Goal: Browse casually: Explore the website without a specific task or goal

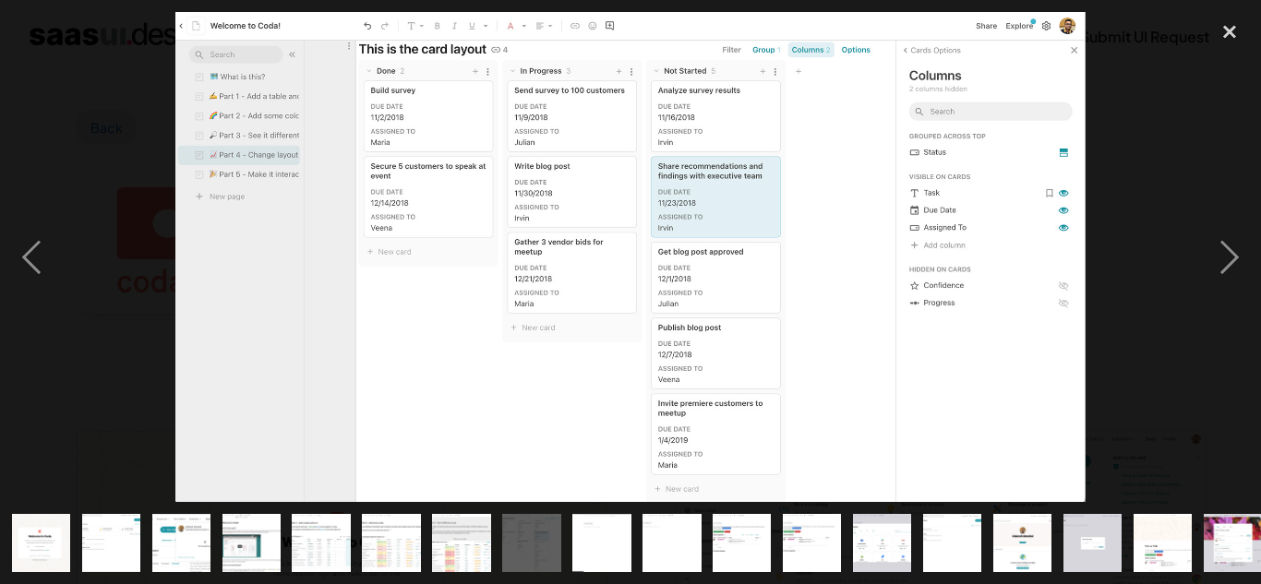
scroll to position [369, 0]
click at [555, 334] on img at bounding box center [630, 257] width 910 height 491
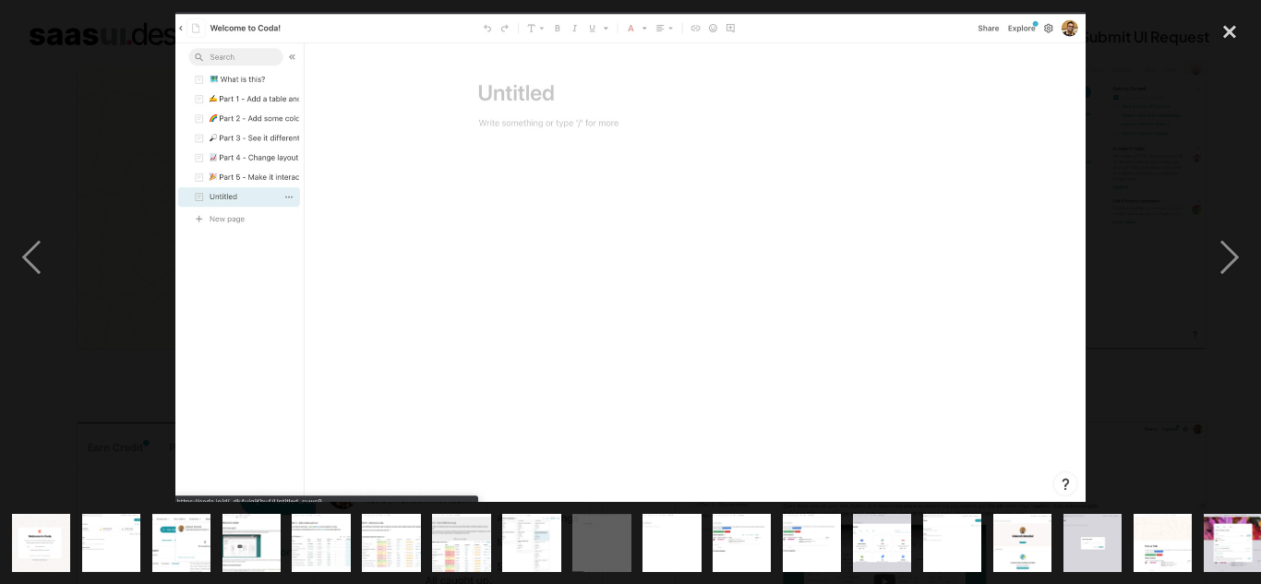
click at [543, 416] on img at bounding box center [630, 257] width 910 height 491
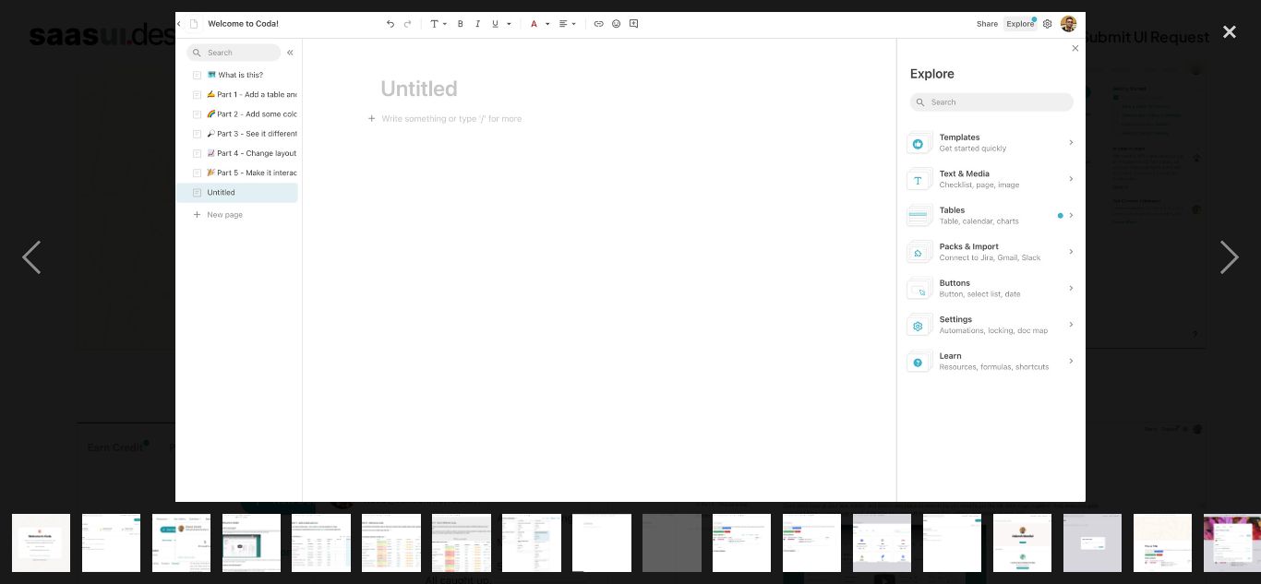
click at [591, 373] on img at bounding box center [630, 257] width 910 height 491
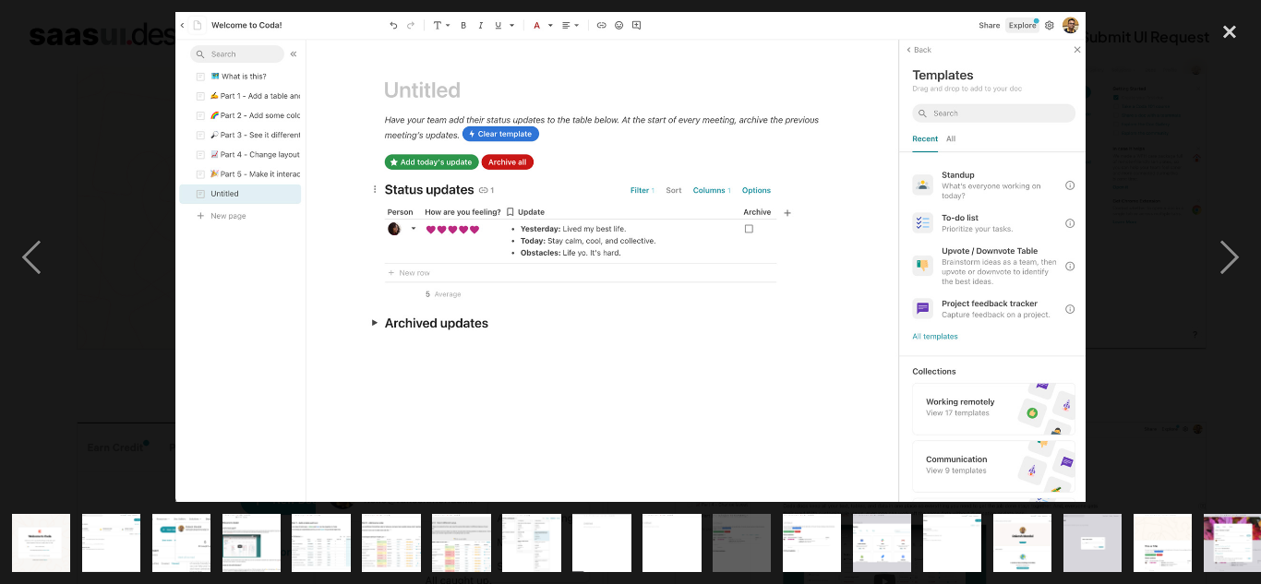
drag, startPoint x: 886, startPoint y: 415, endPoint x: 840, endPoint y: 396, distance: 50.1
click at [840, 396] on img at bounding box center [630, 257] width 910 height 491
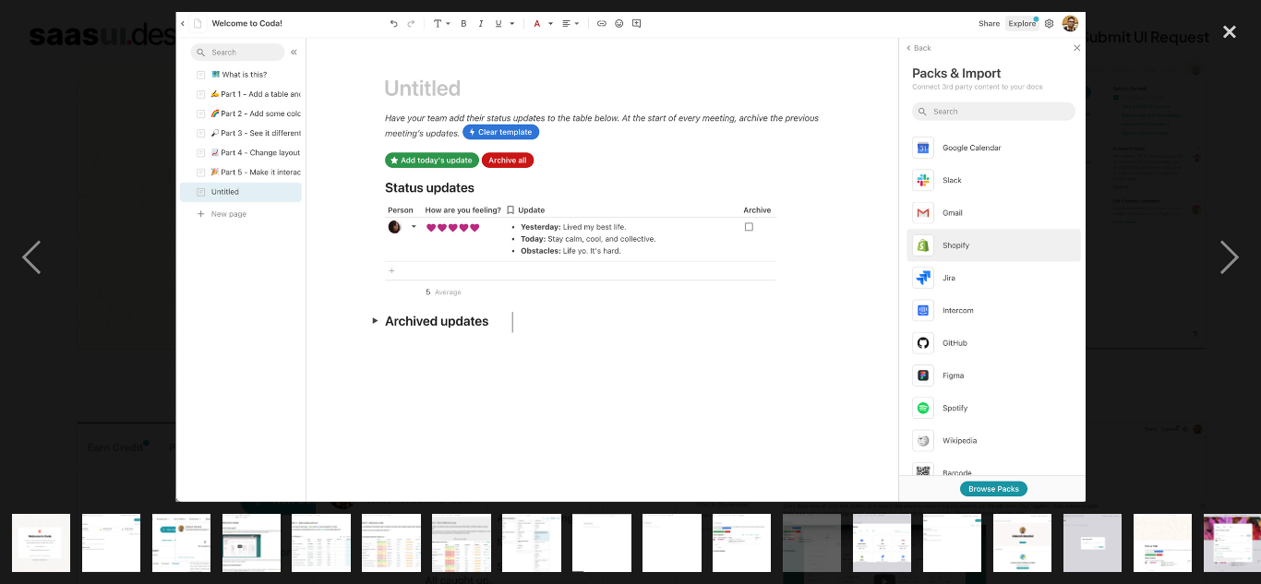
click at [866, 554] on img "show item 13 of 25" at bounding box center [882, 543] width 108 height 58
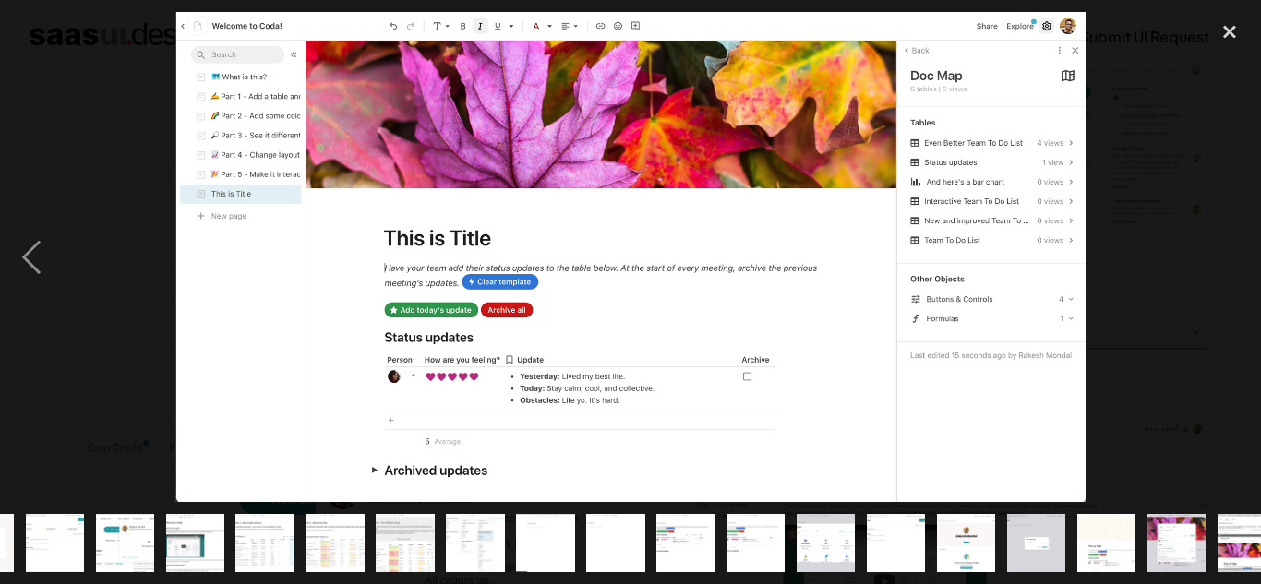
scroll to position [0, 0]
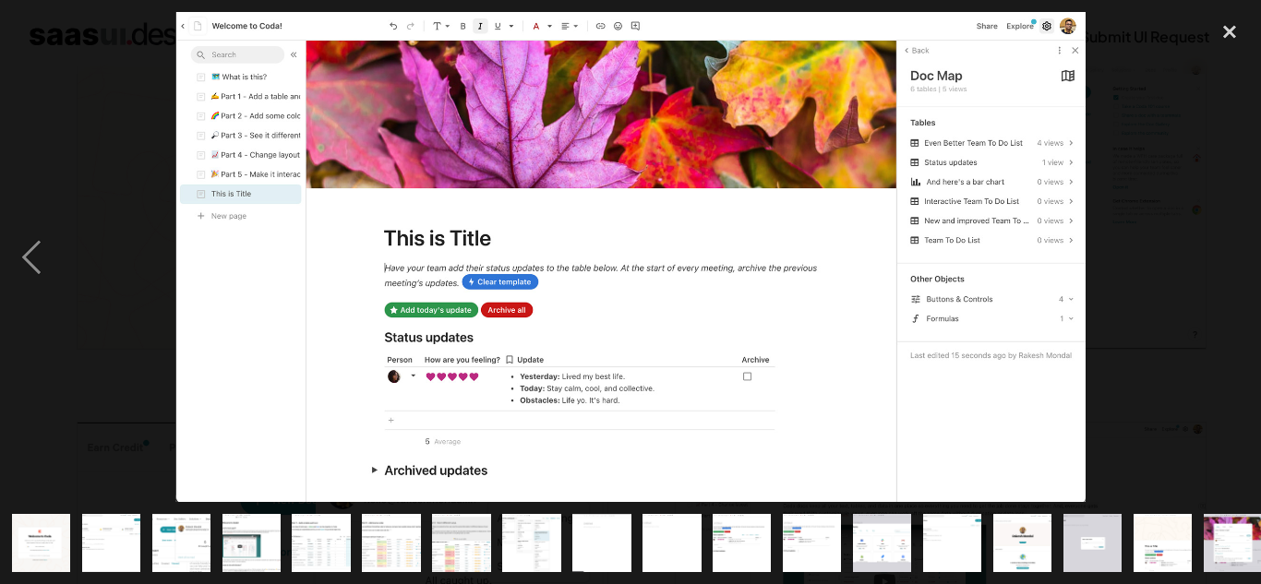
click at [34, 527] on img "show item 1 of 25" at bounding box center [41, 543] width 108 height 58
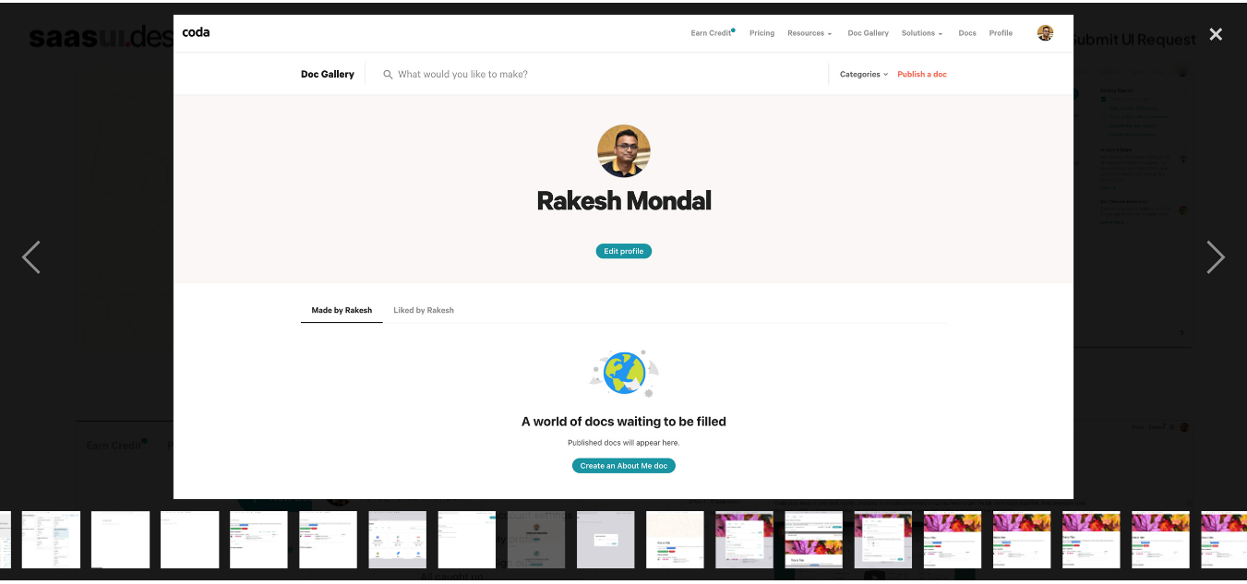
scroll to position [0, 503]
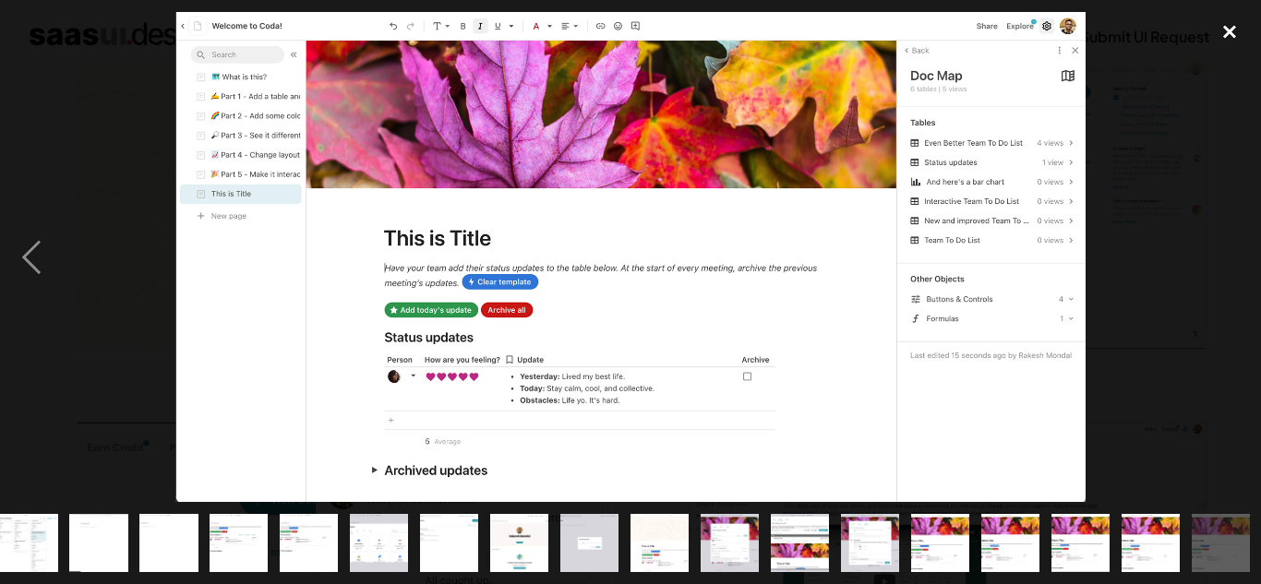
click at [1226, 30] on div "close lightbox" at bounding box center [1229, 32] width 63 height 41
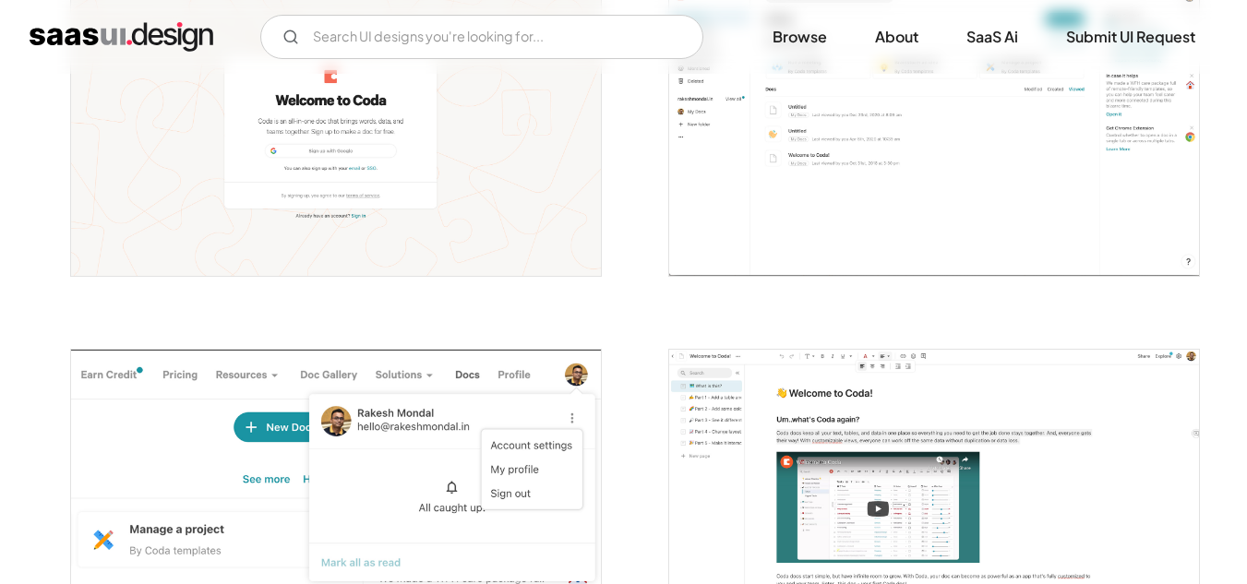
scroll to position [0, 0]
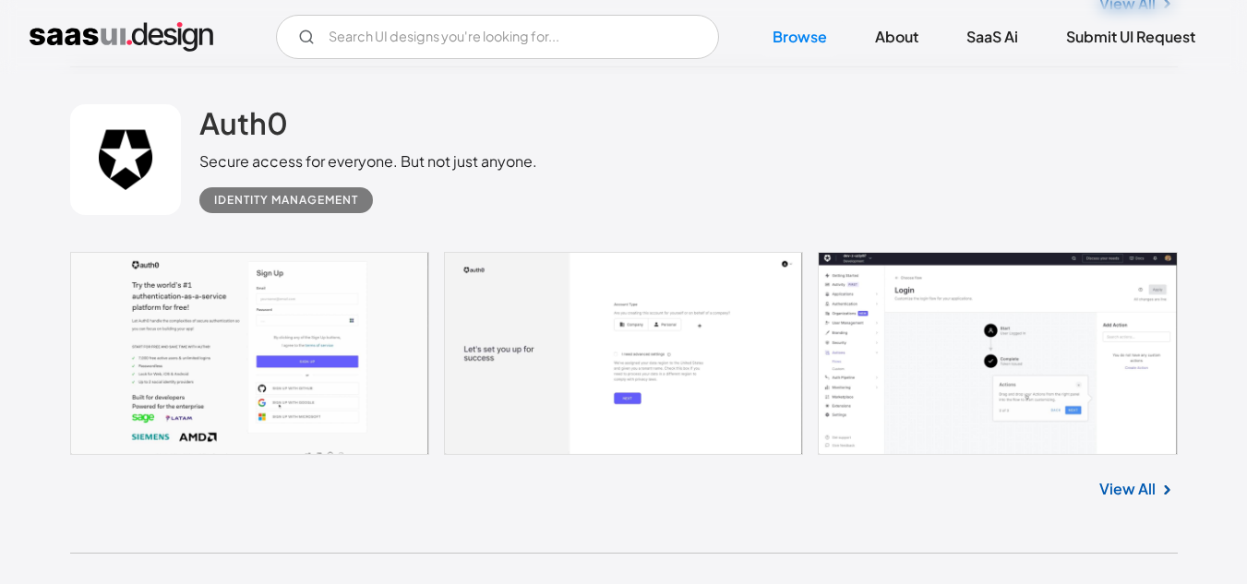
scroll to position [6209, 0]
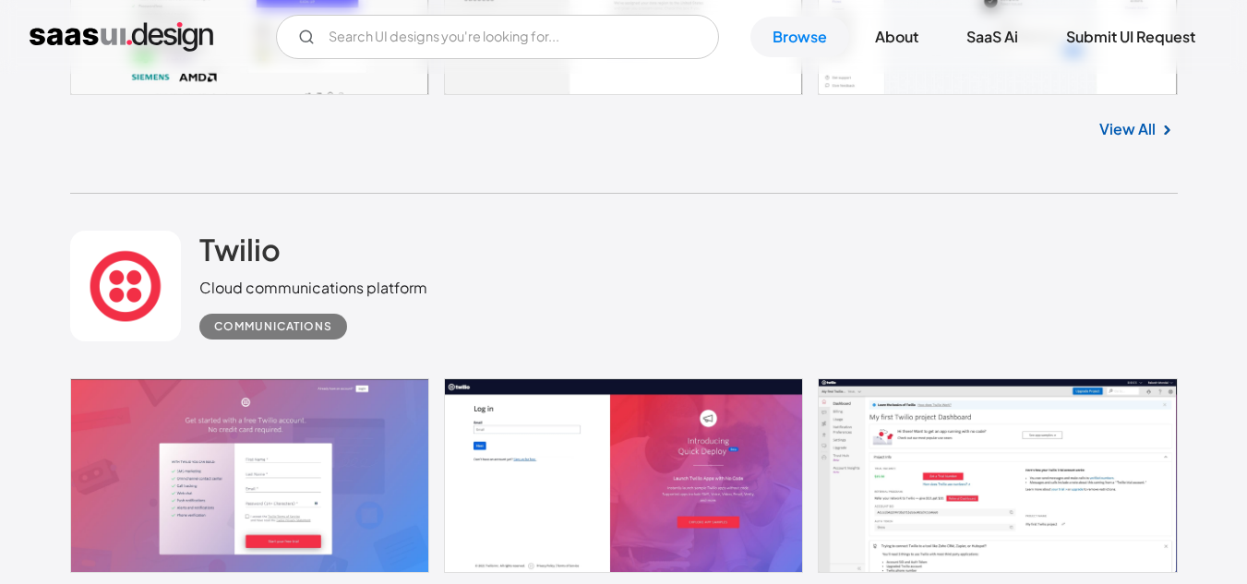
scroll to position [6305, 0]
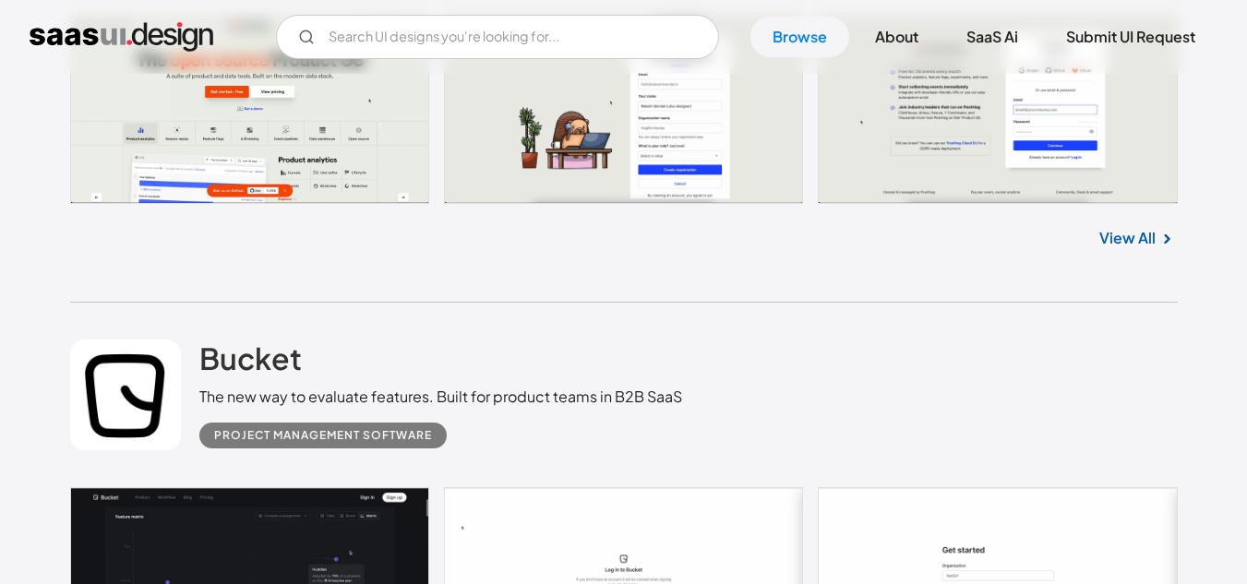
scroll to position [7010, 0]
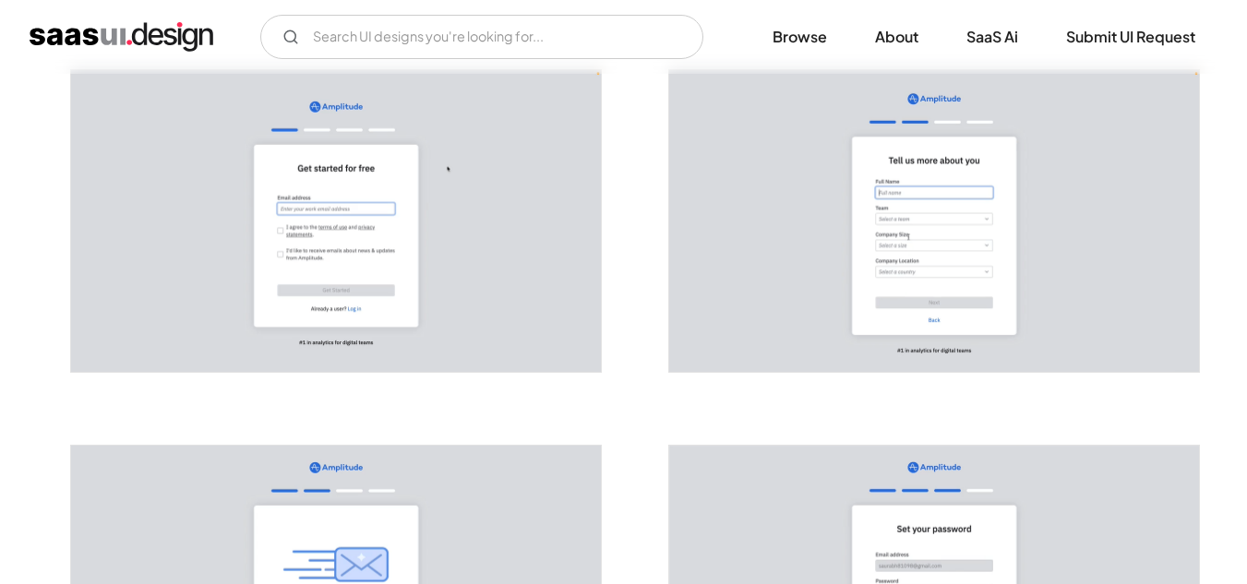
scroll to position [347, 0]
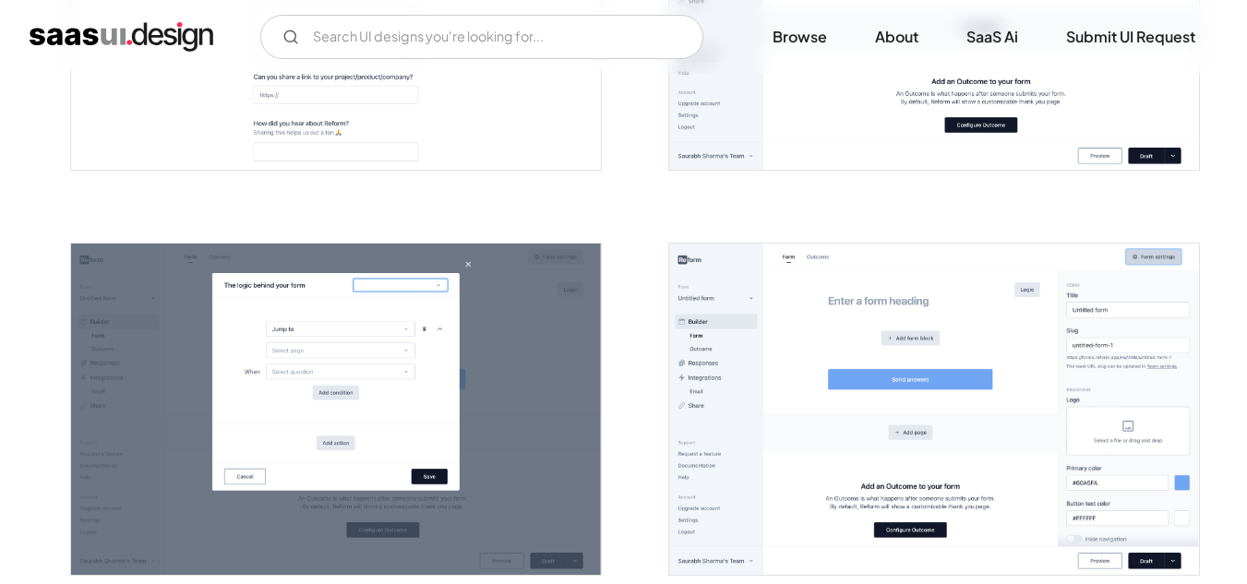
scroll to position [999, 0]
drag, startPoint x: 903, startPoint y: 409, endPoint x: 825, endPoint y: 395, distance: 79.7
click at [825, 395] on img "open lightbox" at bounding box center [934, 408] width 530 height 331
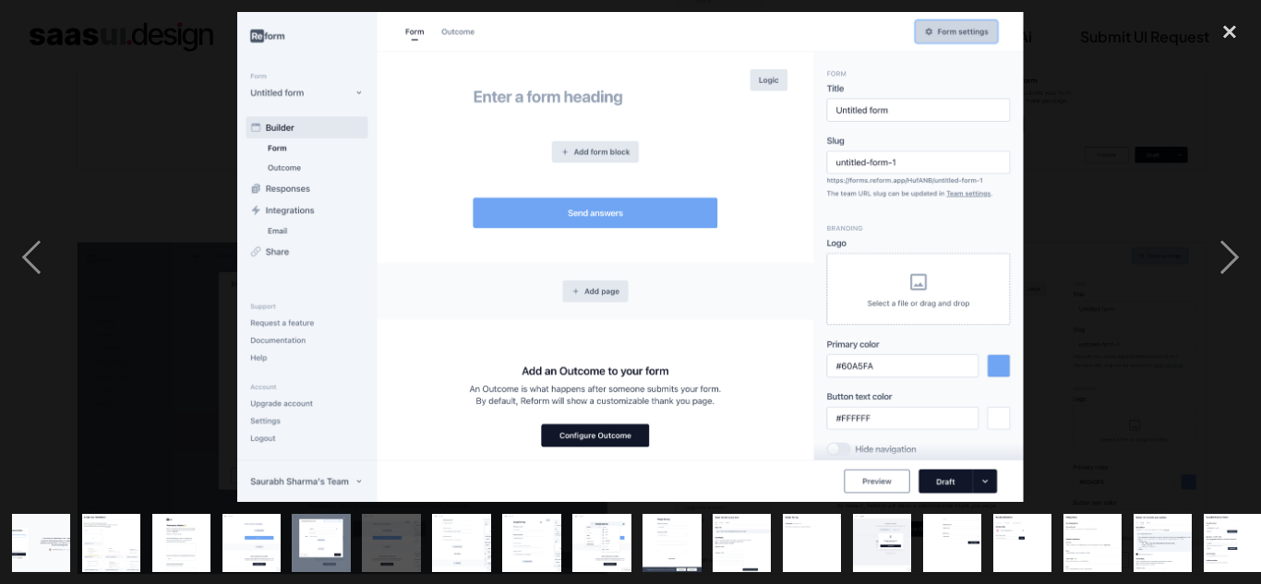
click at [825, 395] on img at bounding box center [630, 257] width 786 height 491
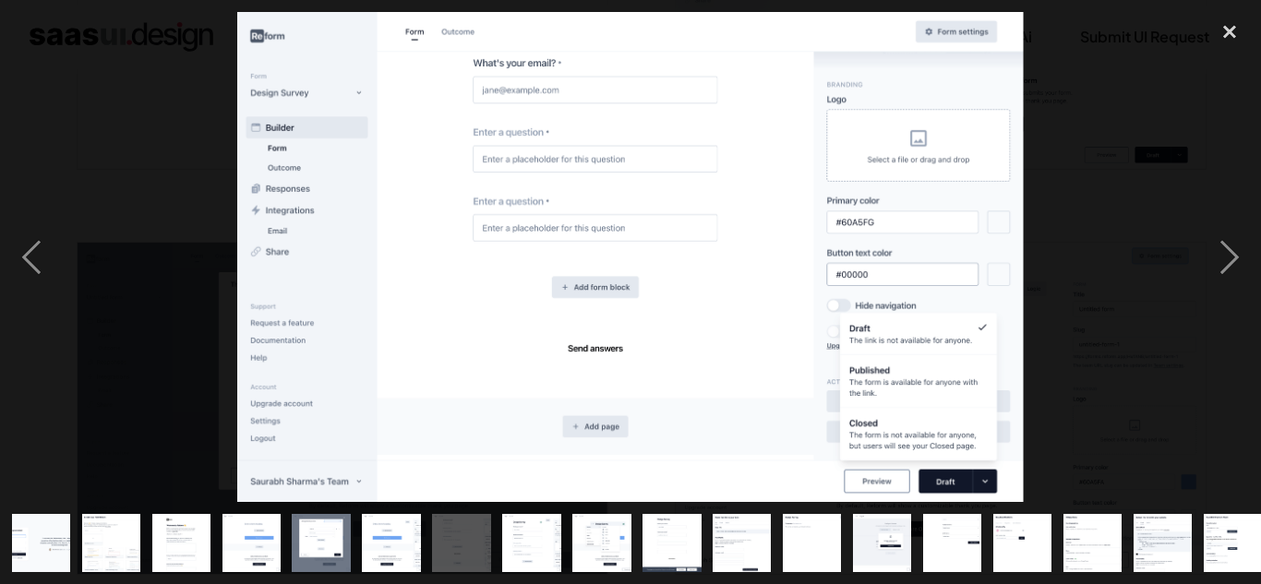
click at [820, 387] on img at bounding box center [630, 257] width 786 height 491
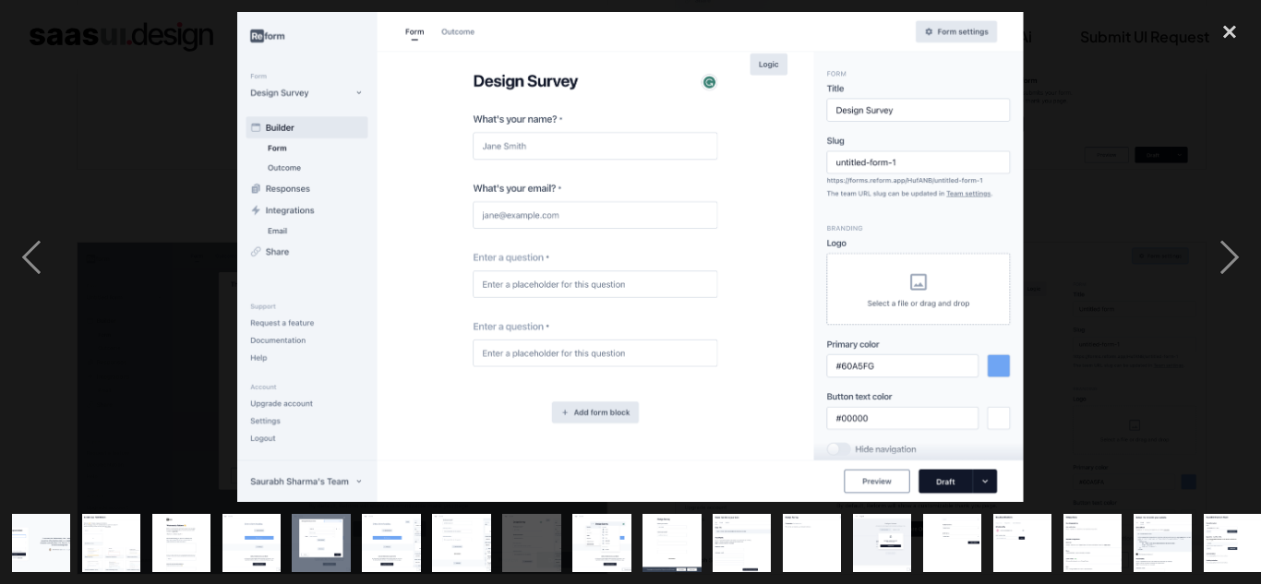
click at [1121, 54] on div at bounding box center [630, 257] width 1261 height 491
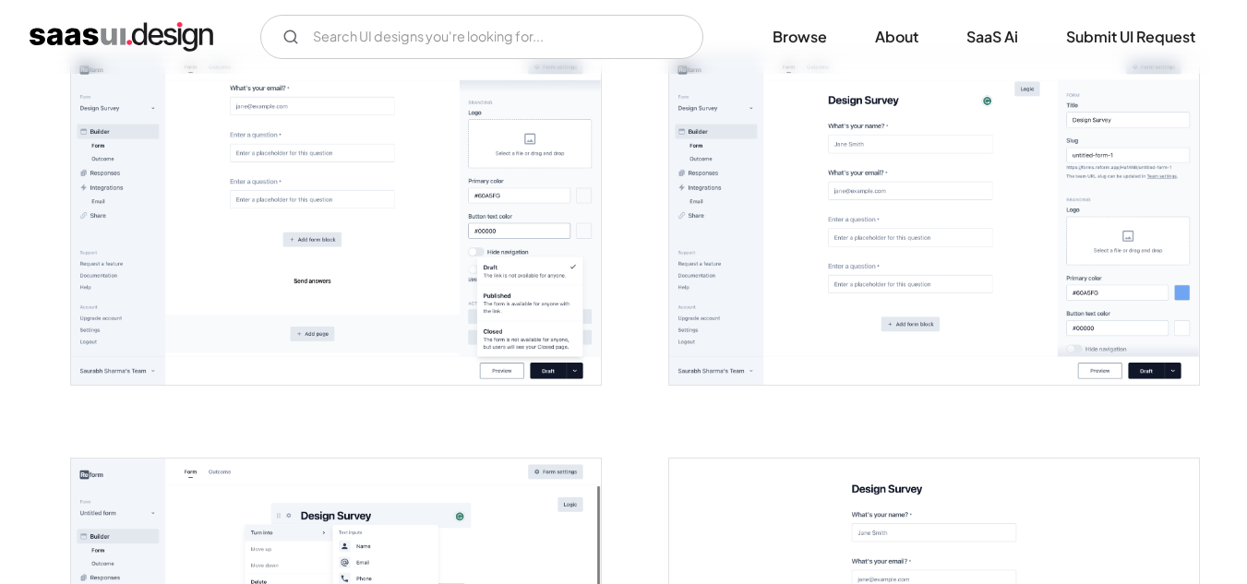
scroll to position [1595, 0]
drag, startPoint x: 434, startPoint y: 9, endPoint x: 619, endPoint y: 364, distance: 399.8
drag, startPoint x: 619, startPoint y: 364, endPoint x: 653, endPoint y: 444, distance: 87.3
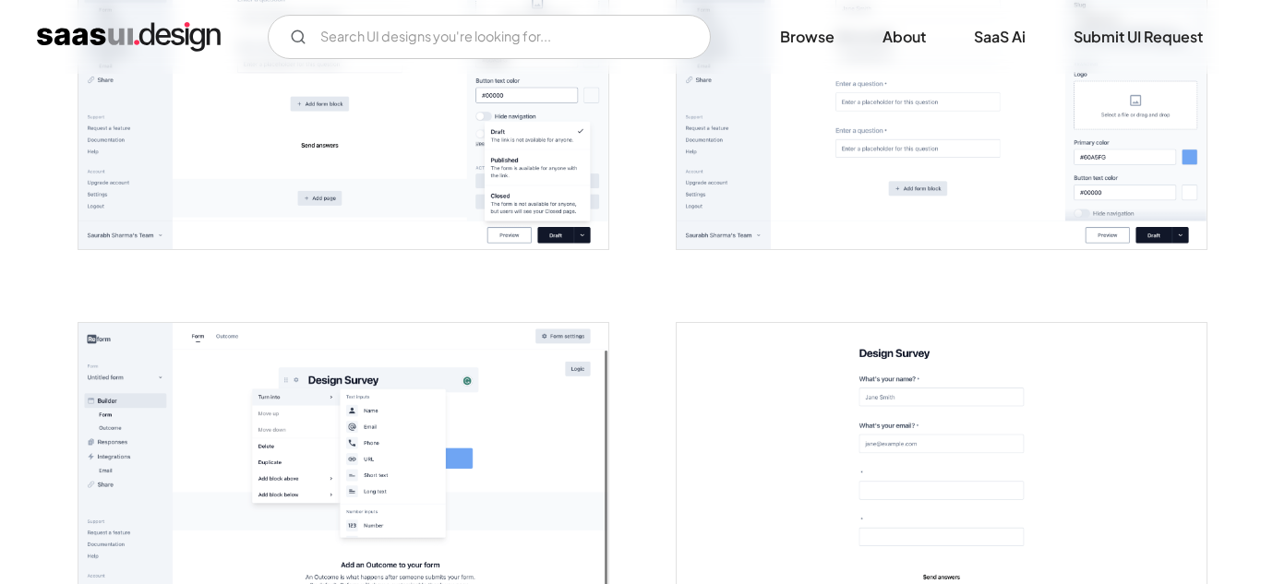
scroll to position [1724, 0]
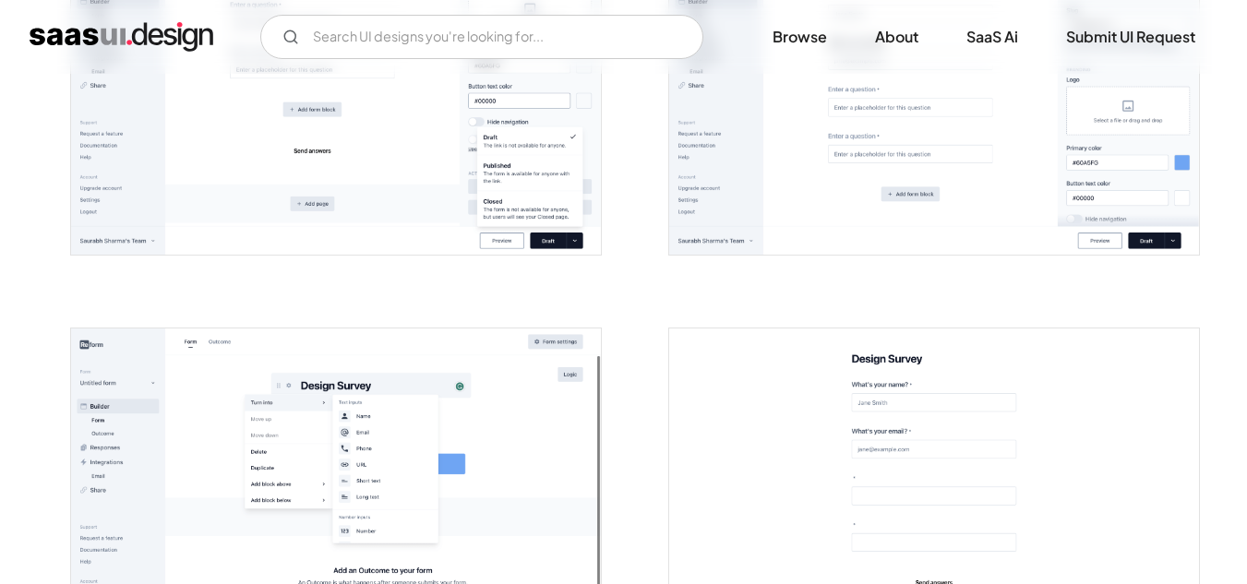
drag, startPoint x: 550, startPoint y: 384, endPoint x: 427, endPoint y: 425, distance: 130.2
click at [427, 425] on img "open lightbox" at bounding box center [336, 494] width 530 height 331
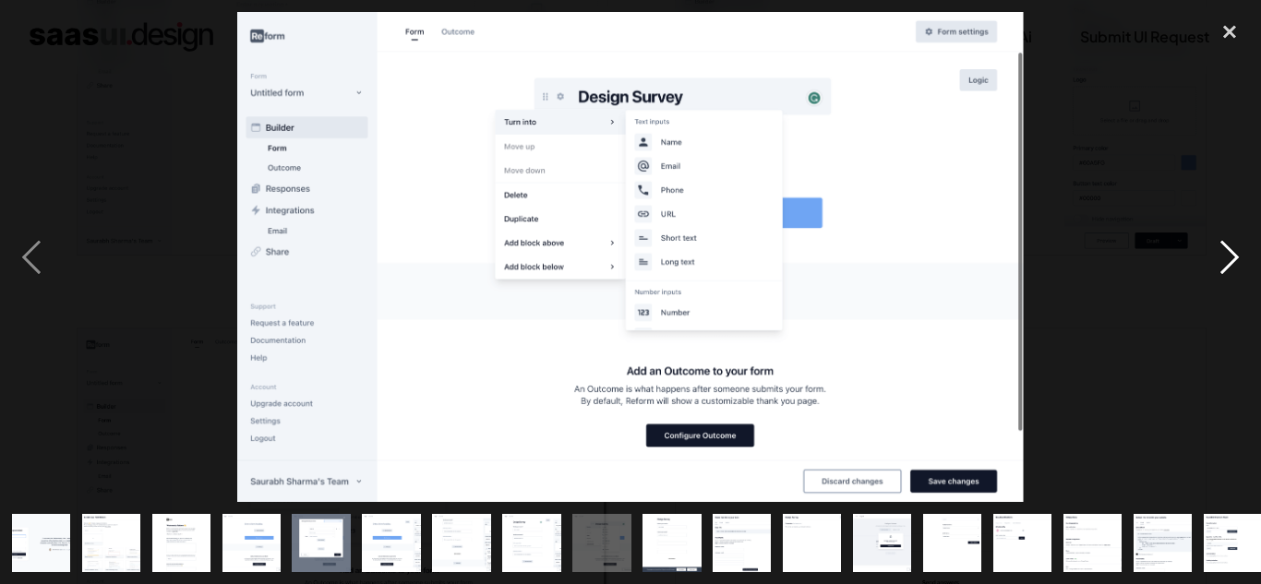
click at [1228, 260] on div "next image" at bounding box center [1229, 257] width 63 height 491
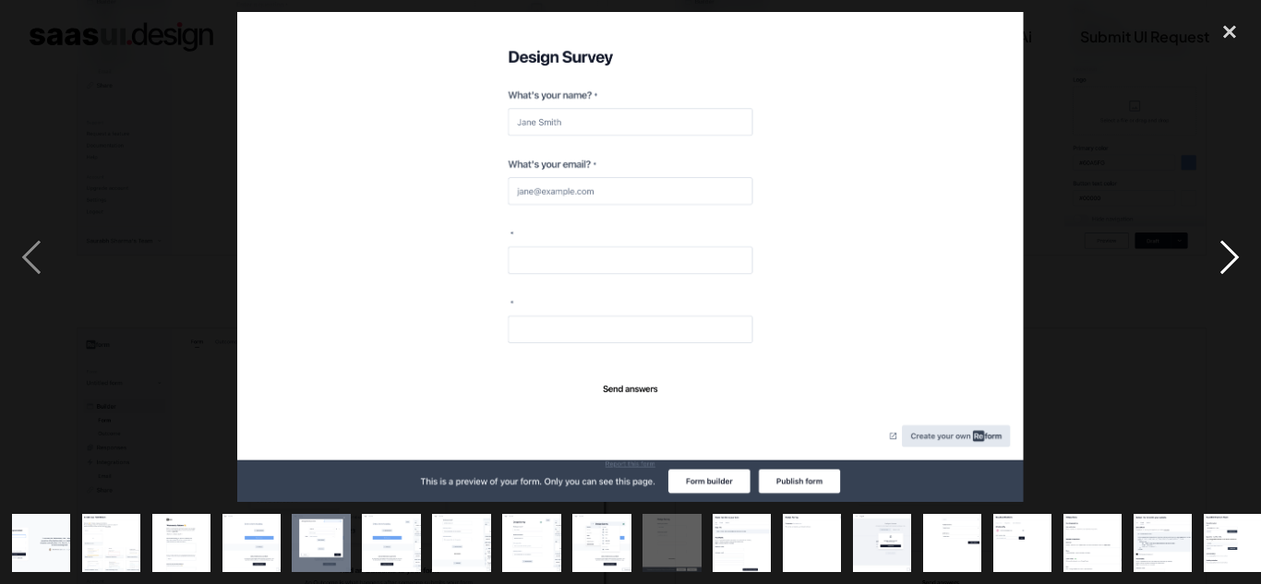
click at [1222, 258] on div "next image" at bounding box center [1229, 257] width 63 height 491
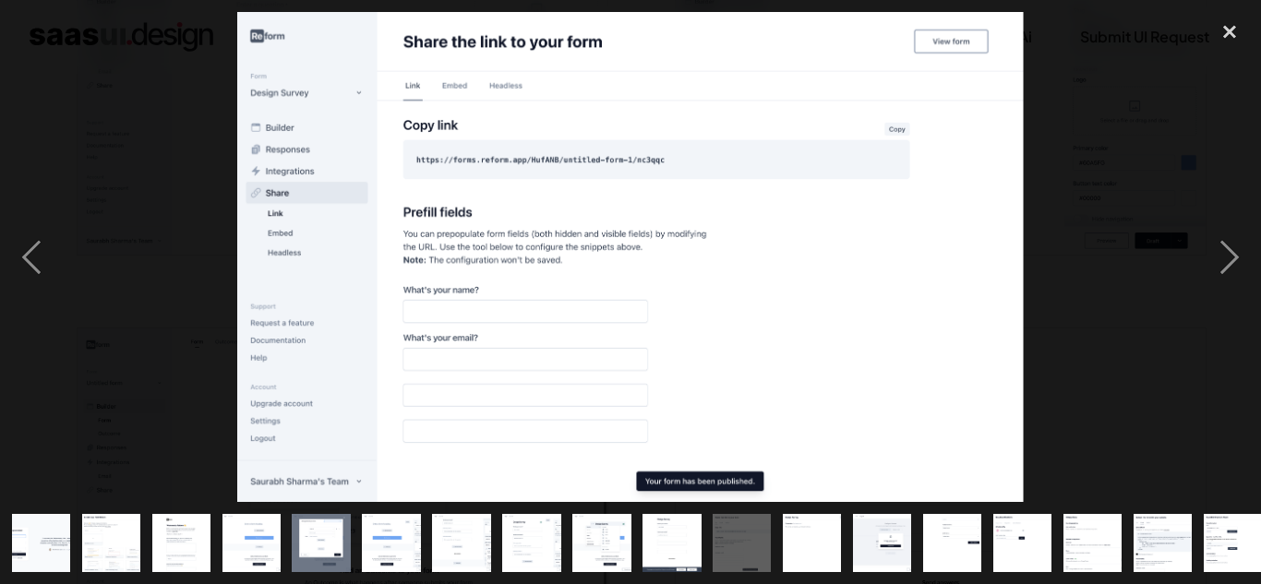
click at [167, 515] on img "show item 3 of 19" at bounding box center [181, 543] width 93 height 58
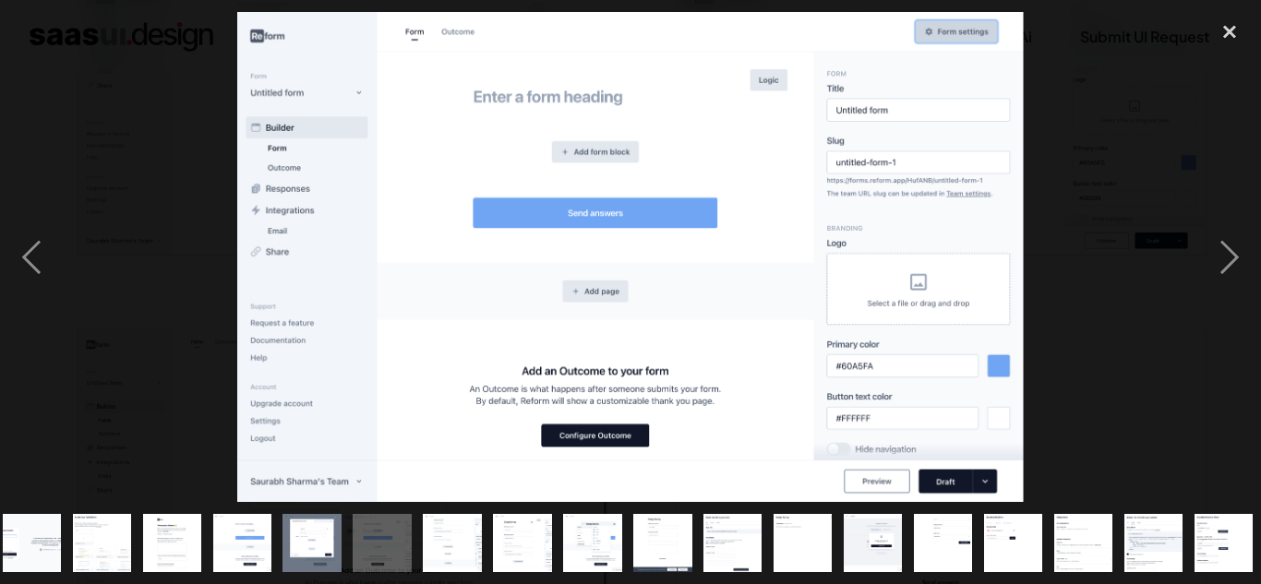
scroll to position [0, 46]
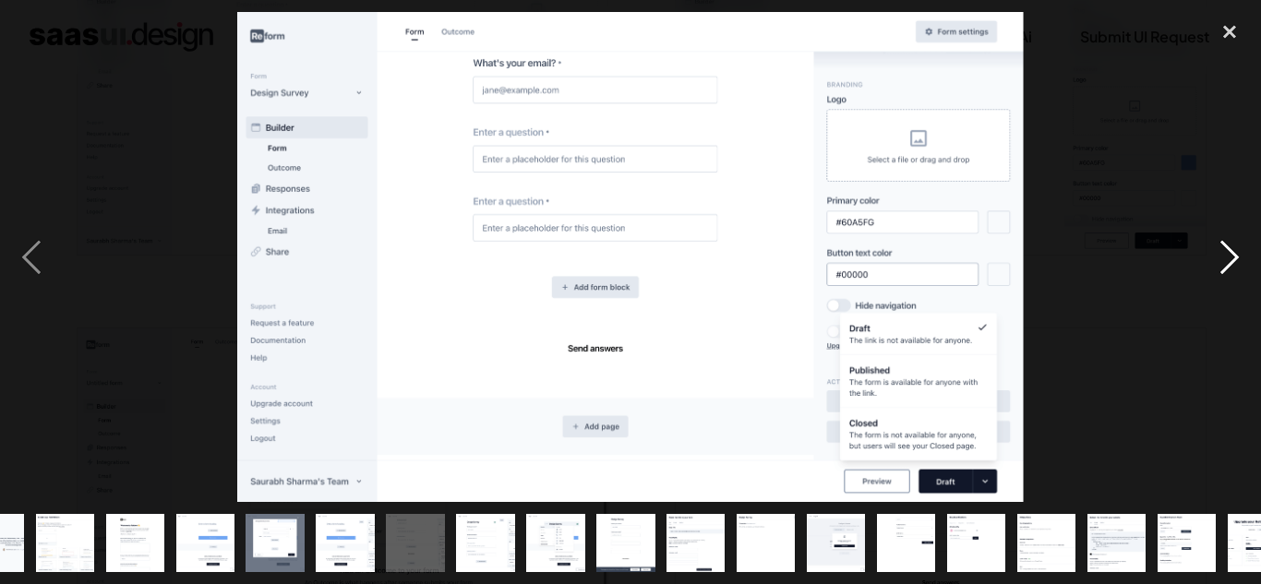
click at [1241, 253] on div "next image" at bounding box center [1229, 257] width 63 height 491
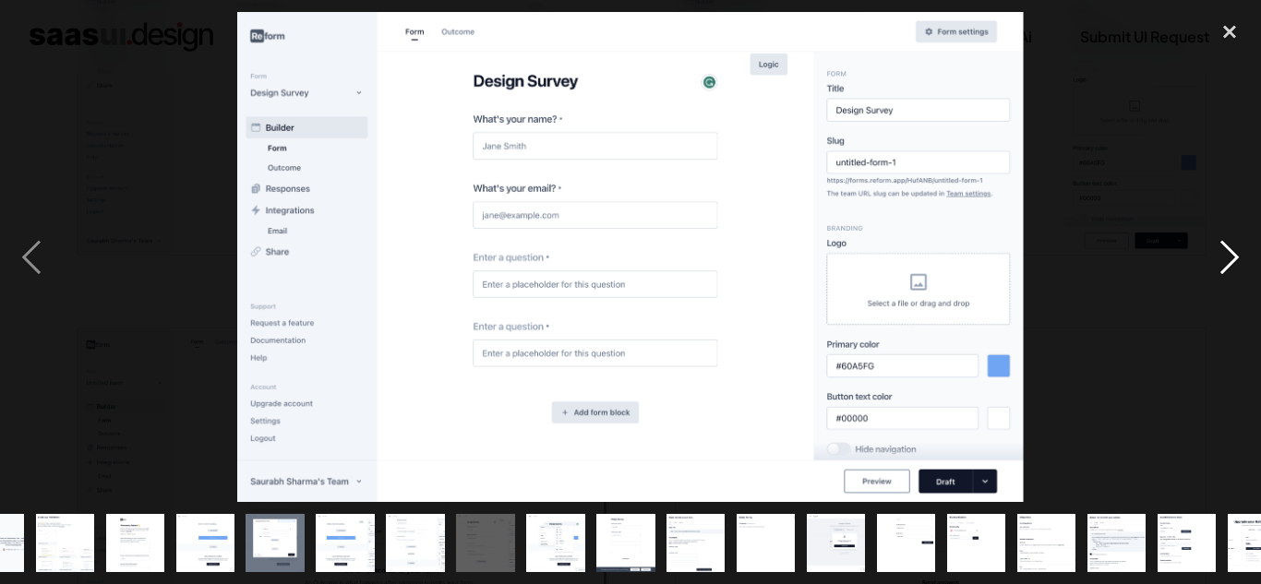
click at [1227, 268] on div "next image" at bounding box center [1229, 257] width 63 height 491
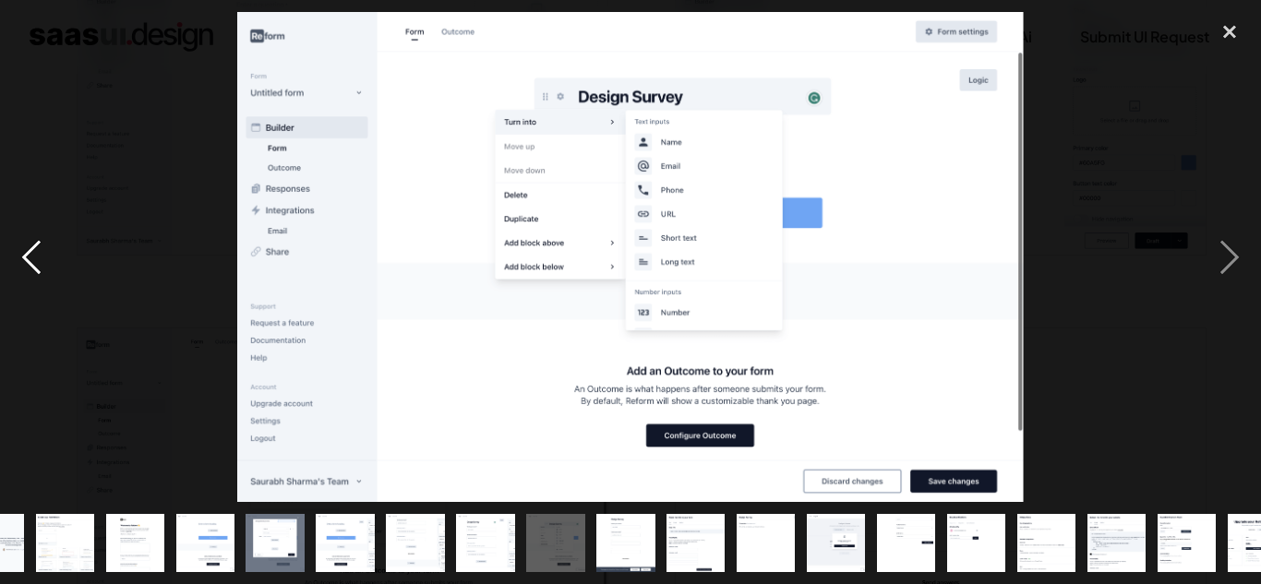
click at [34, 262] on div "previous image" at bounding box center [31, 257] width 63 height 491
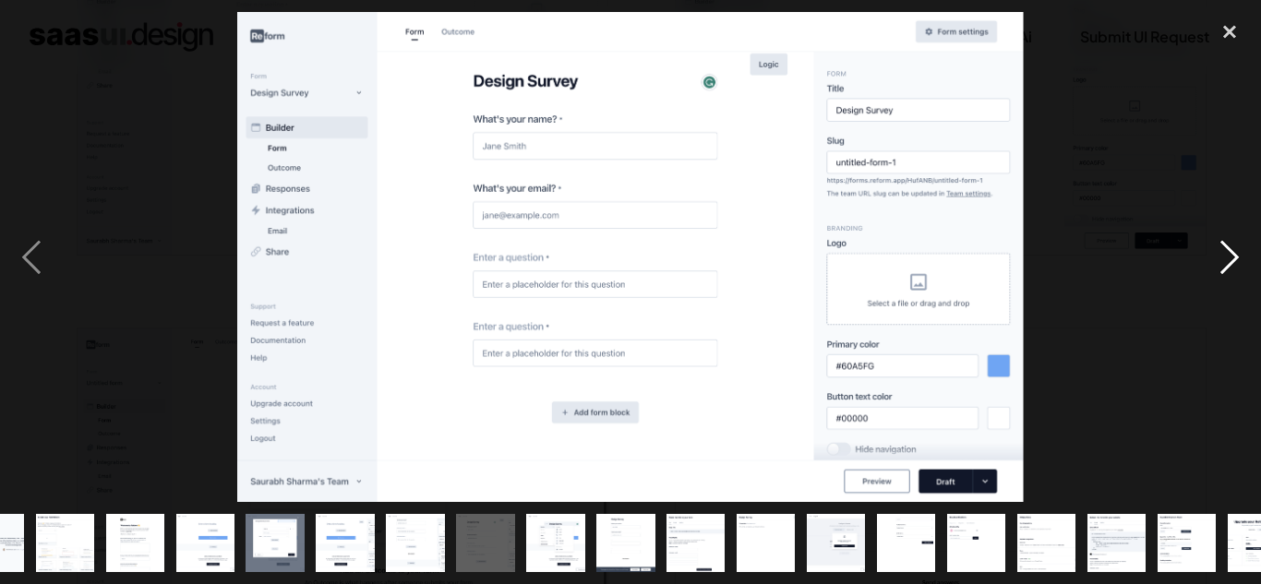
click at [1236, 256] on div "next image" at bounding box center [1229, 257] width 63 height 491
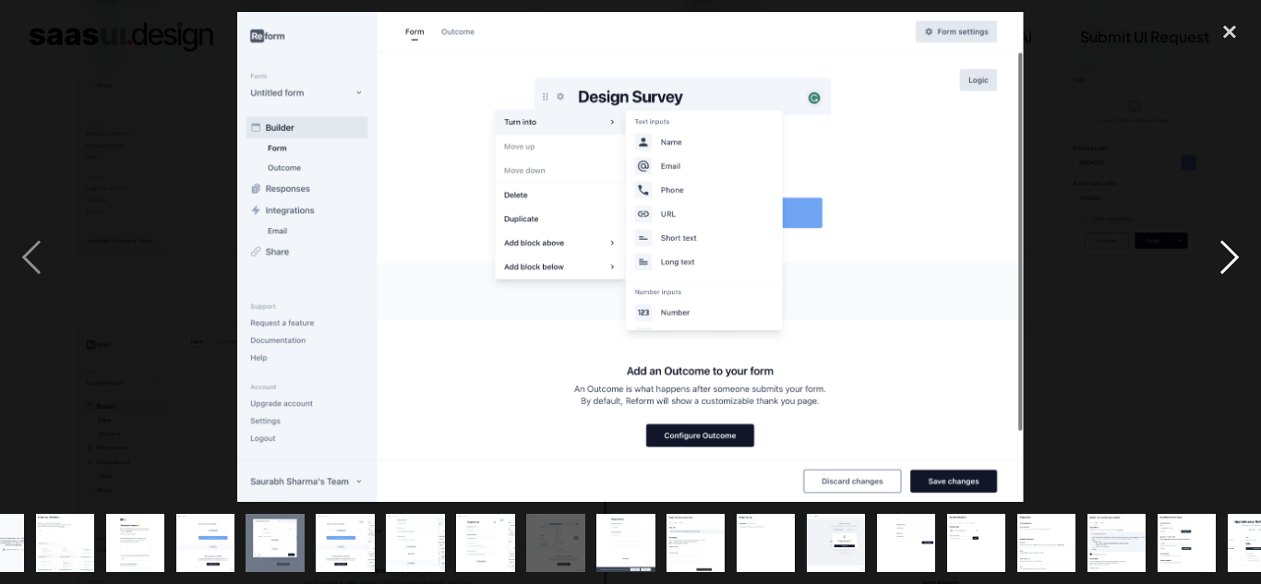
click at [1236, 256] on div "next image" at bounding box center [1229, 257] width 63 height 491
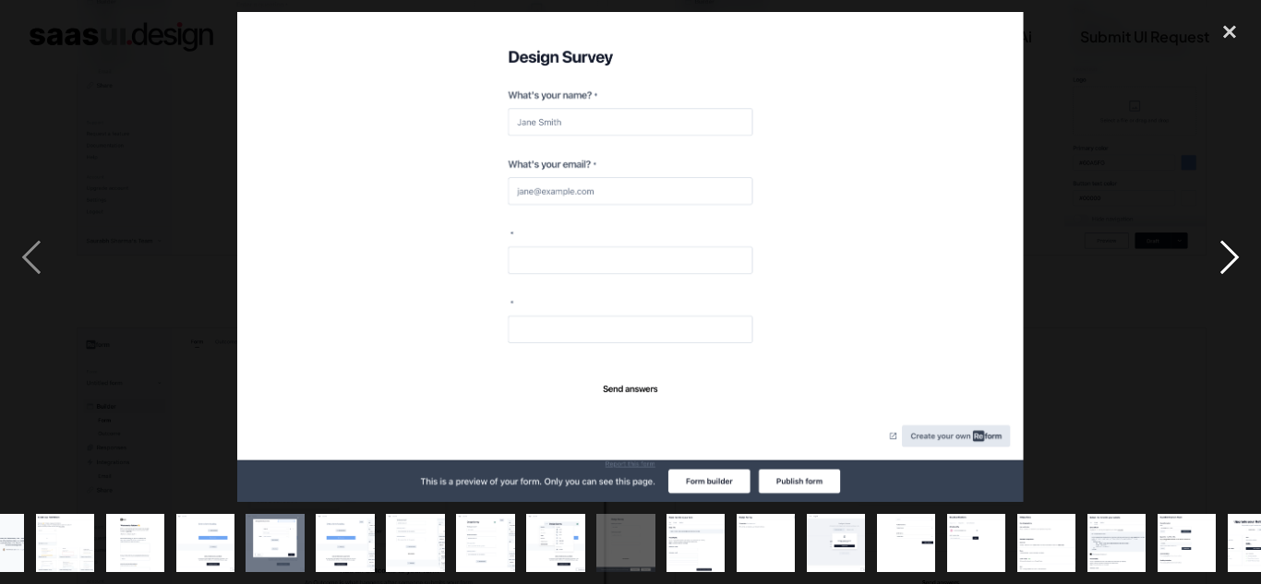
click at [1236, 256] on div "next image" at bounding box center [1229, 257] width 63 height 491
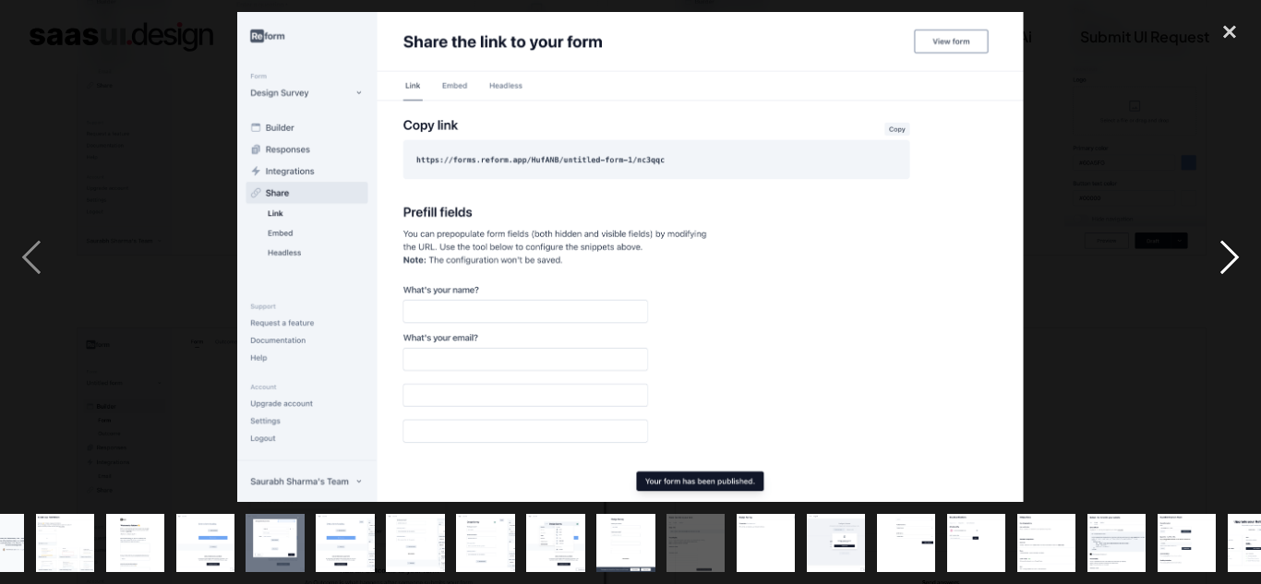
click at [1236, 256] on div "next image" at bounding box center [1229, 257] width 63 height 491
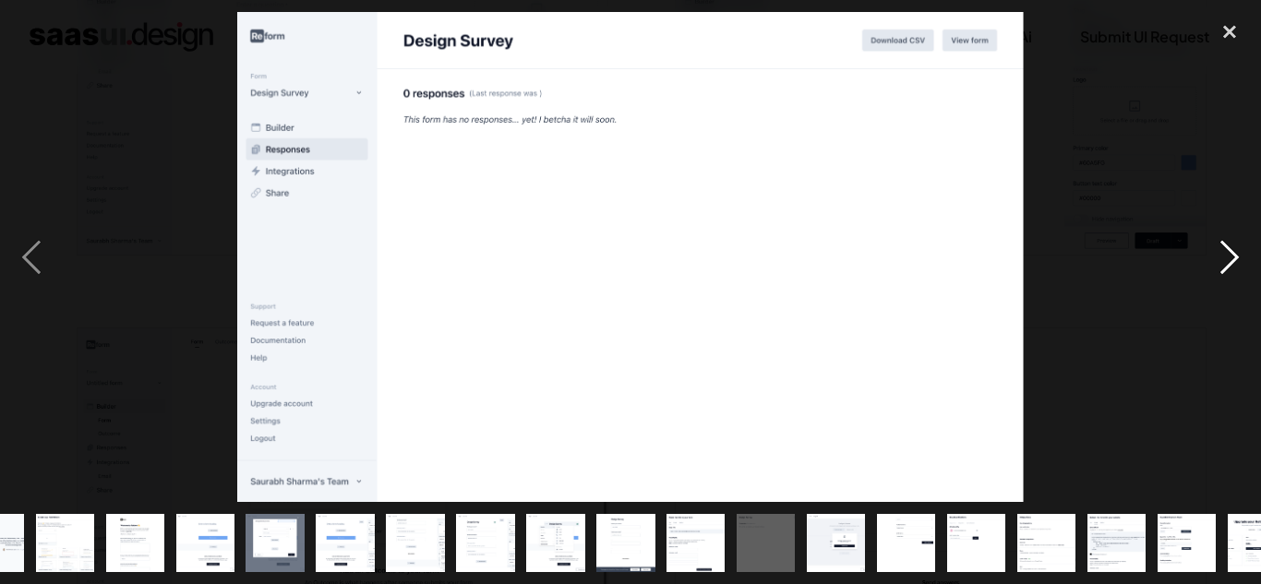
click at [1236, 256] on div "next image" at bounding box center [1229, 257] width 63 height 491
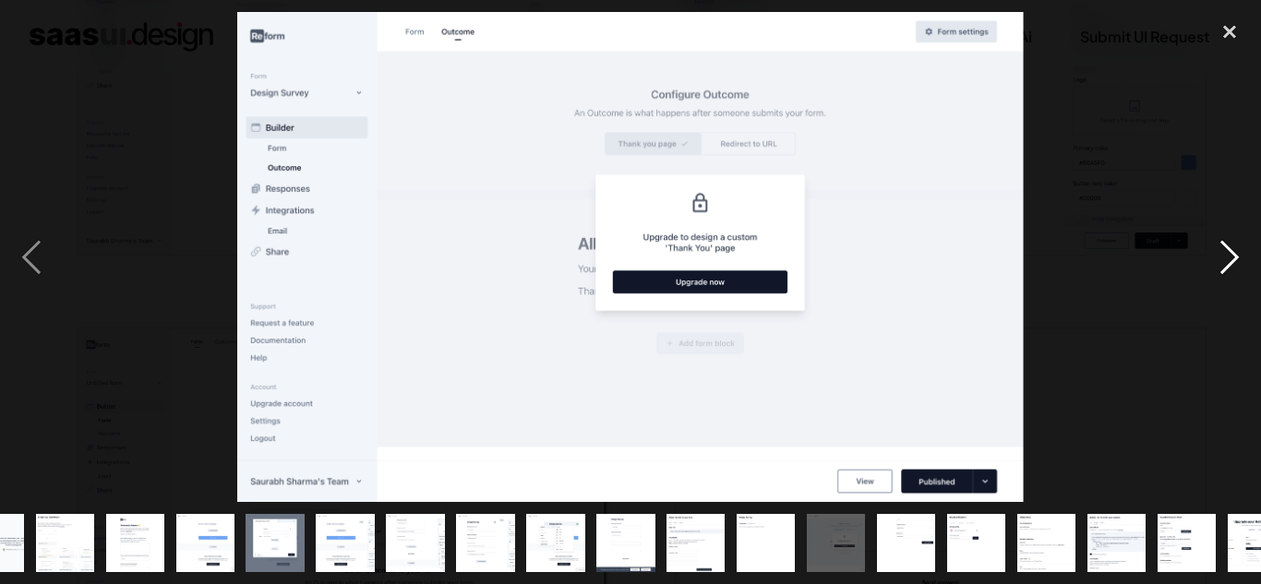
click at [1236, 256] on div "next image" at bounding box center [1229, 257] width 63 height 491
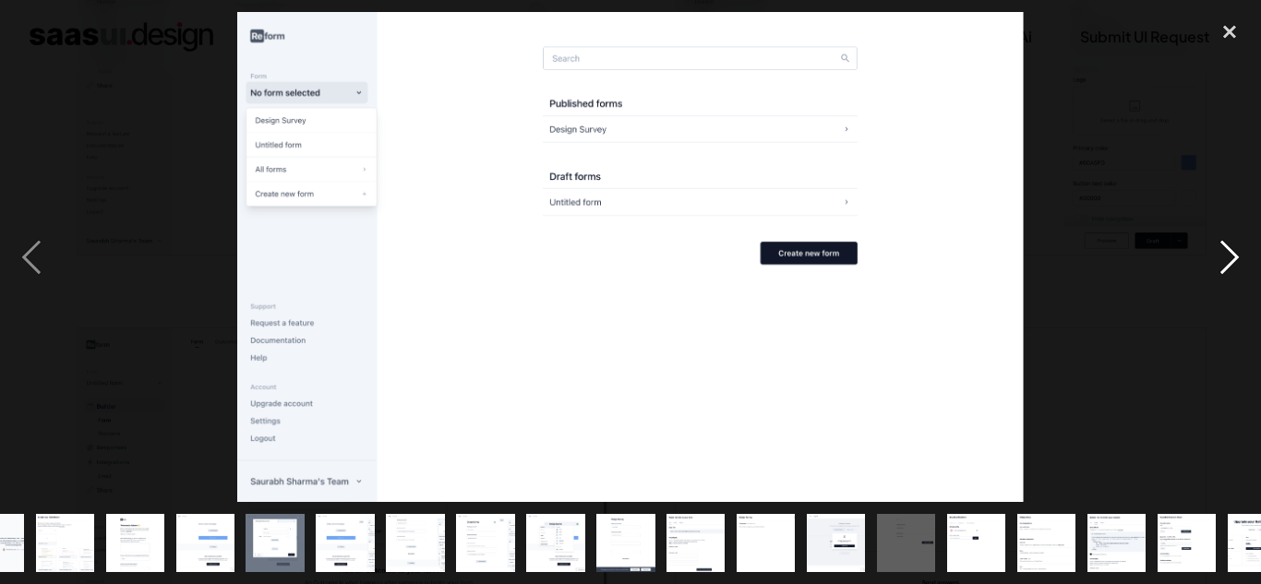
click at [1236, 256] on div "next image" at bounding box center [1229, 257] width 63 height 491
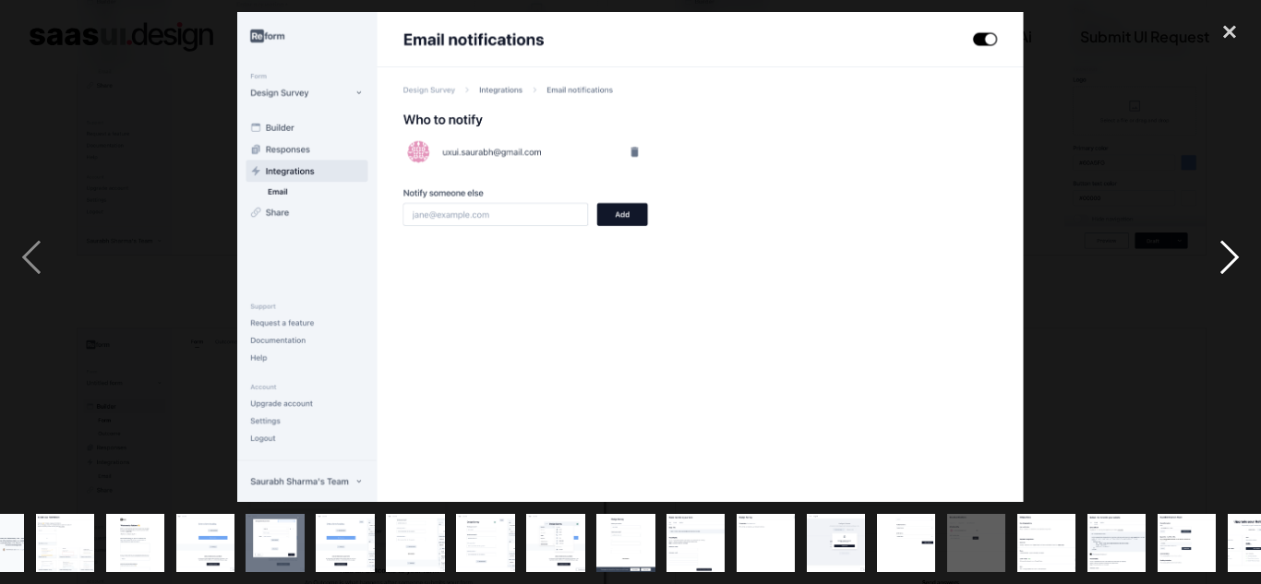
click at [1230, 255] on div "next image" at bounding box center [1229, 257] width 63 height 491
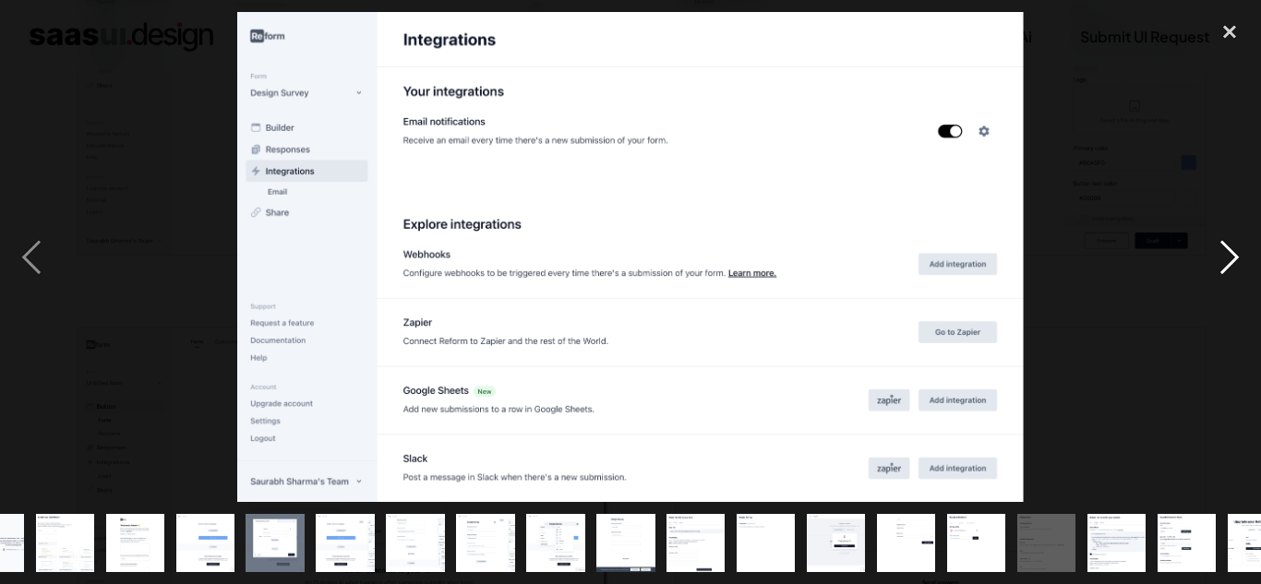
click at [1236, 262] on div "next image" at bounding box center [1229, 257] width 63 height 491
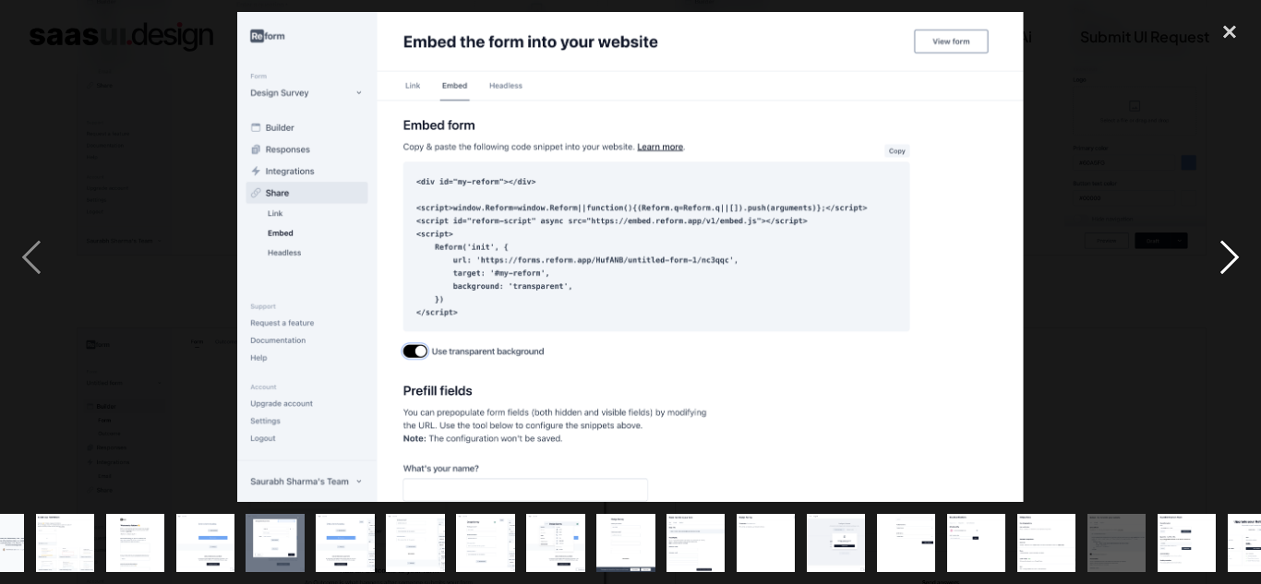
click at [1236, 262] on div "next image" at bounding box center [1229, 257] width 63 height 491
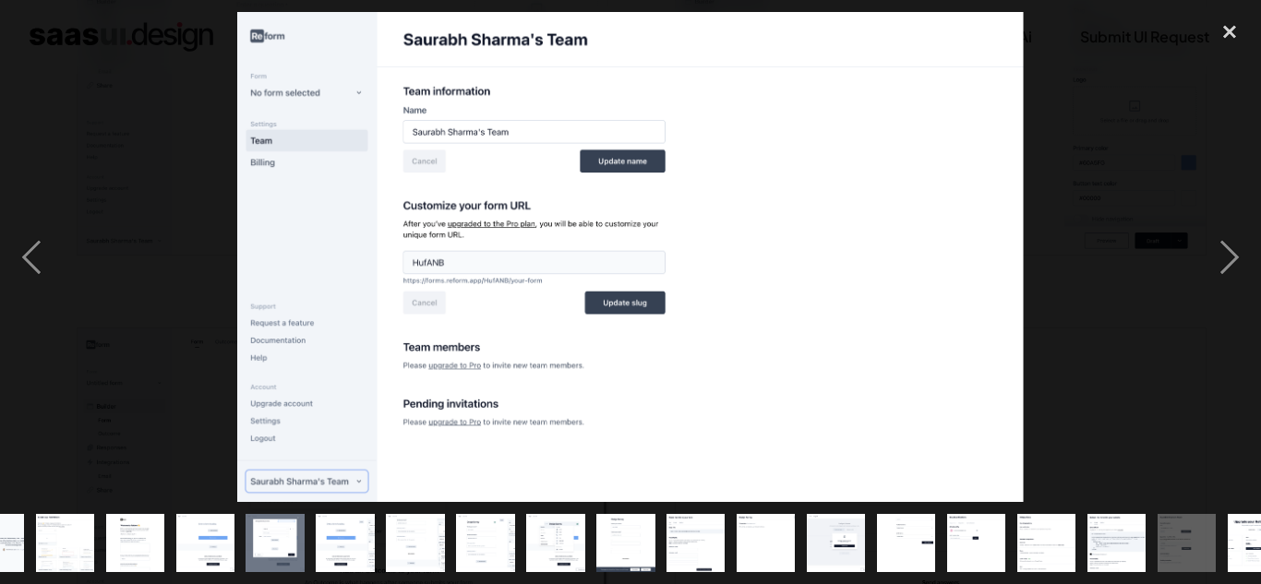
click at [354, 539] on img "show item 6 of 19" at bounding box center [344, 543] width 93 height 58
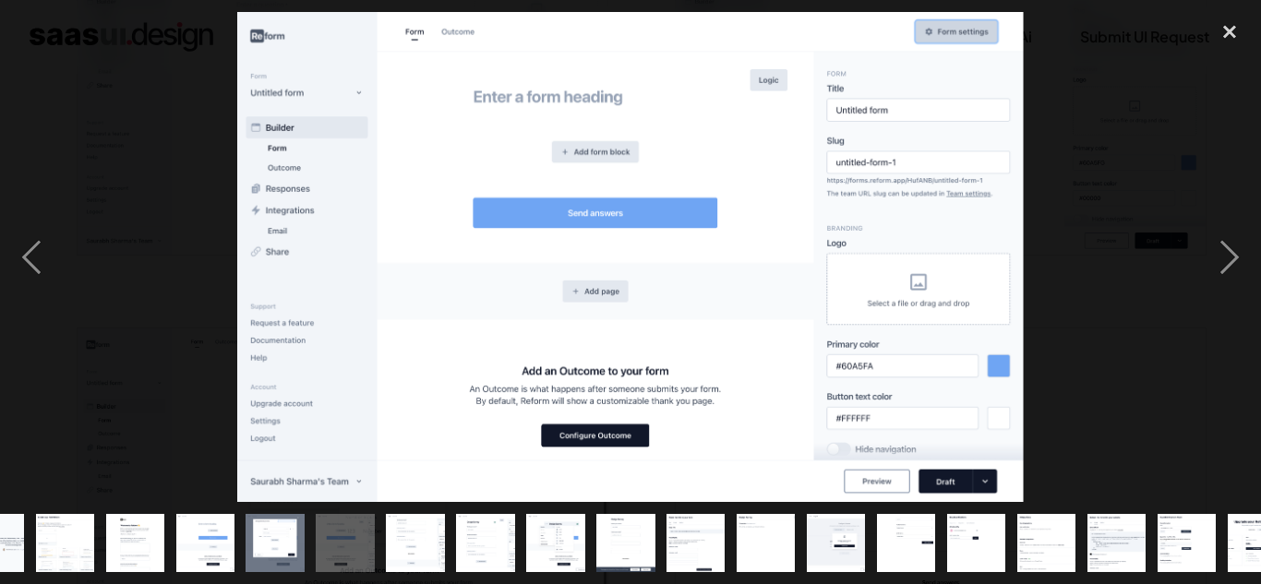
click at [354, 539] on img "show item 6 of 19" at bounding box center [344, 543] width 93 height 58
click at [1235, 264] on div "next image" at bounding box center [1229, 257] width 63 height 491
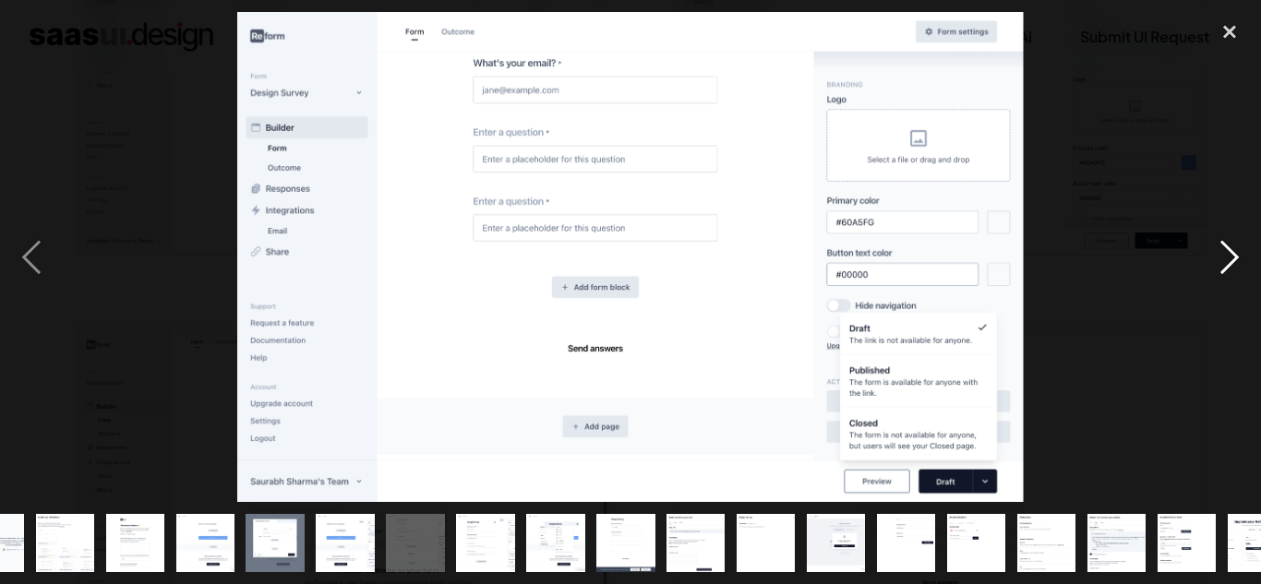
click at [1234, 253] on div "next image" at bounding box center [1229, 257] width 63 height 491
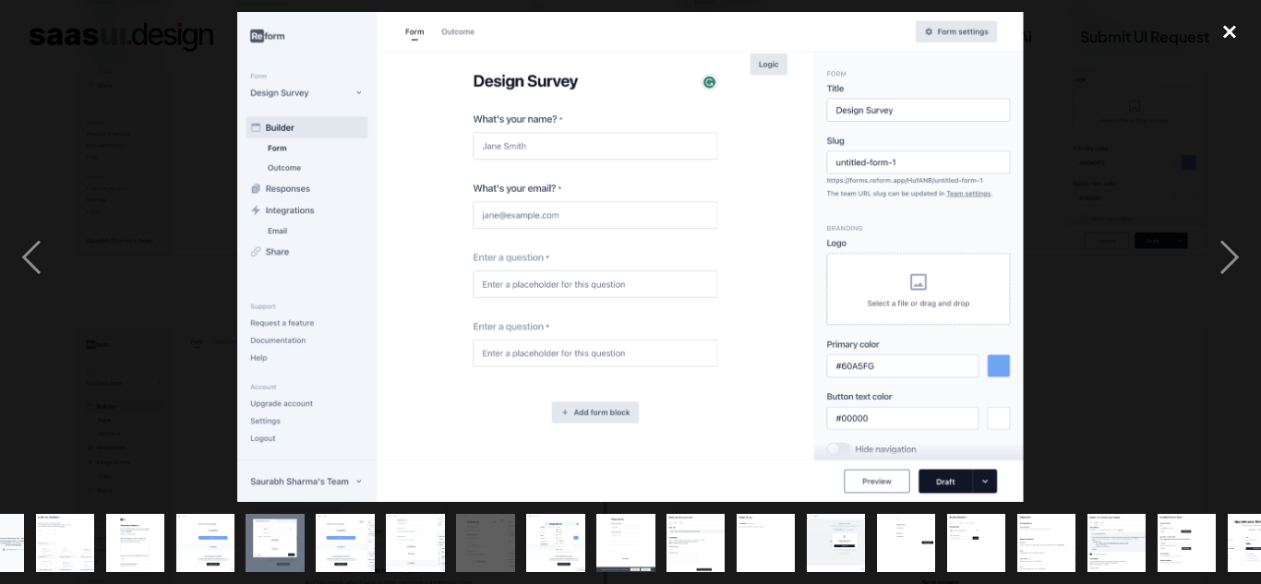
click at [1227, 26] on div "close lightbox" at bounding box center [1229, 32] width 63 height 41
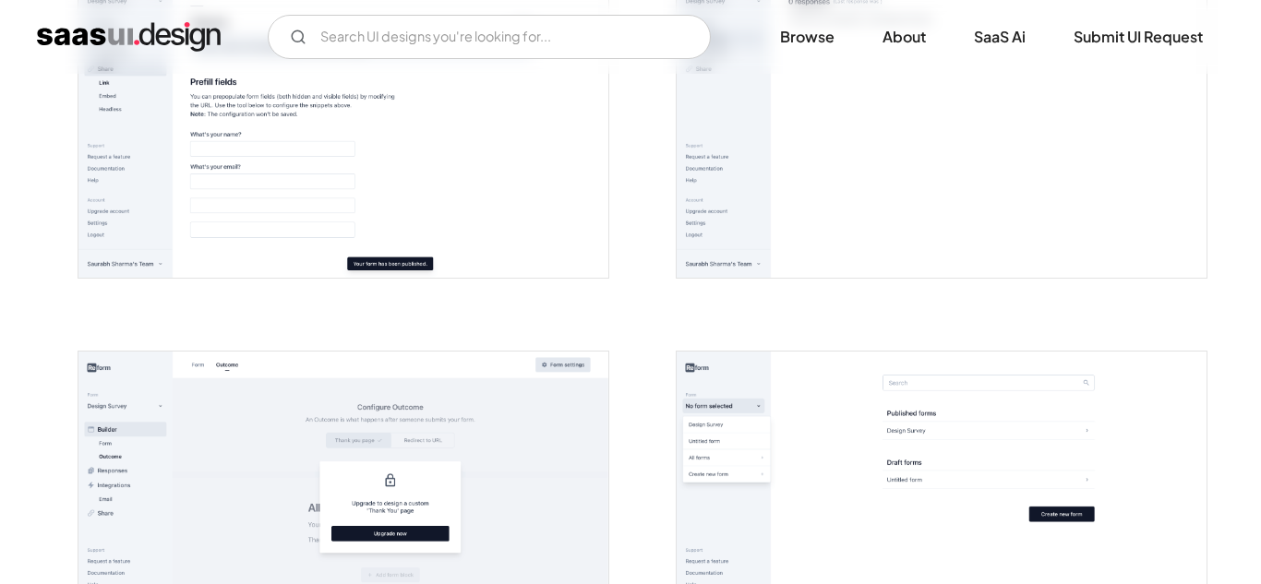
scroll to position [2510, 0]
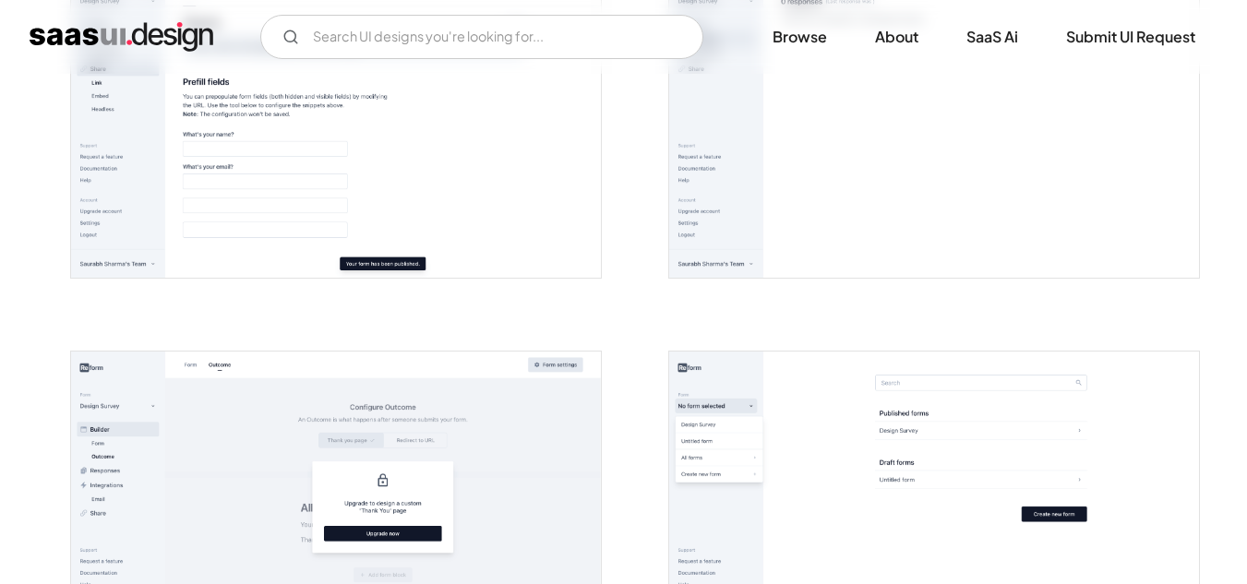
drag, startPoint x: 711, startPoint y: 248, endPoint x: 524, endPoint y: 464, distance: 285.4
click at [524, 464] on img "open lightbox" at bounding box center [336, 517] width 530 height 331
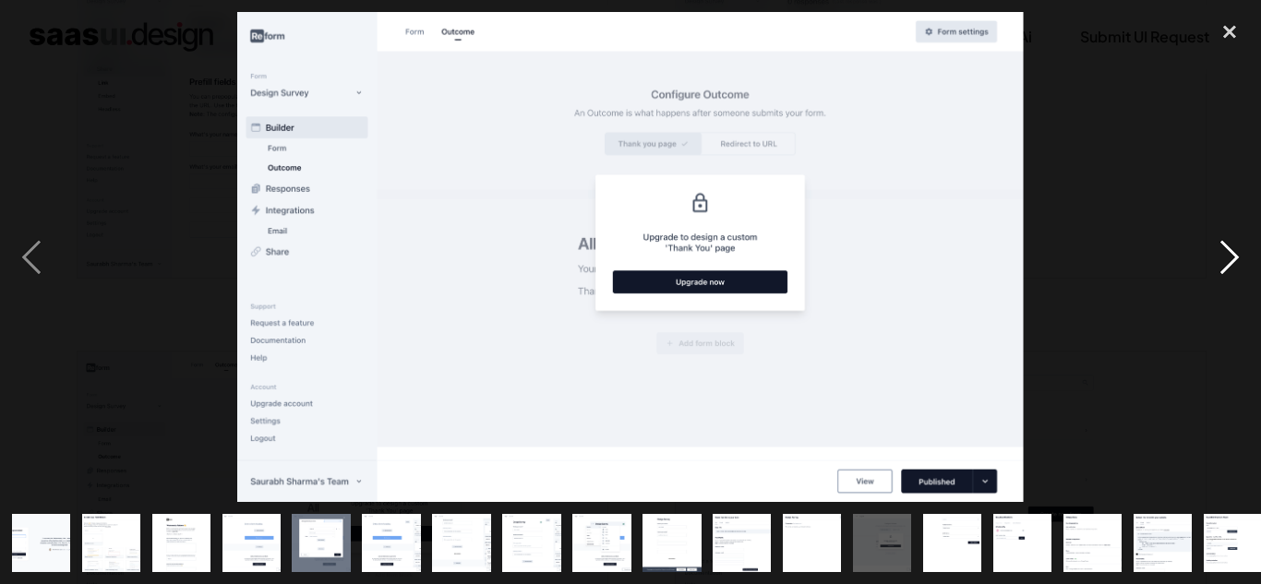
click at [1235, 254] on div "next image" at bounding box center [1229, 257] width 63 height 491
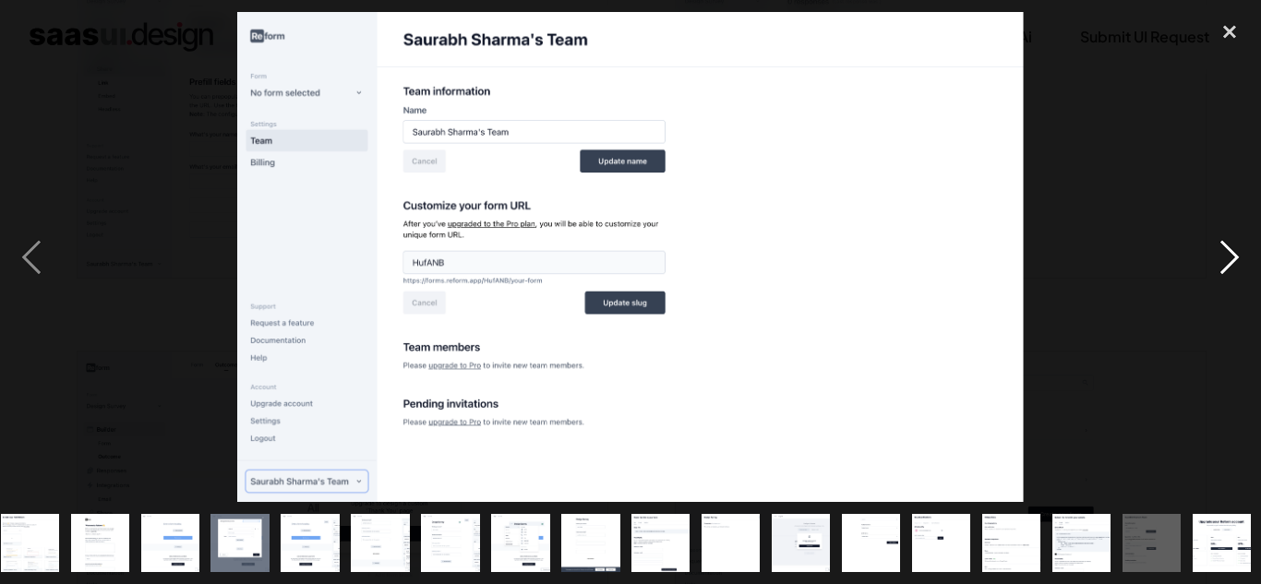
scroll to position [0, 83]
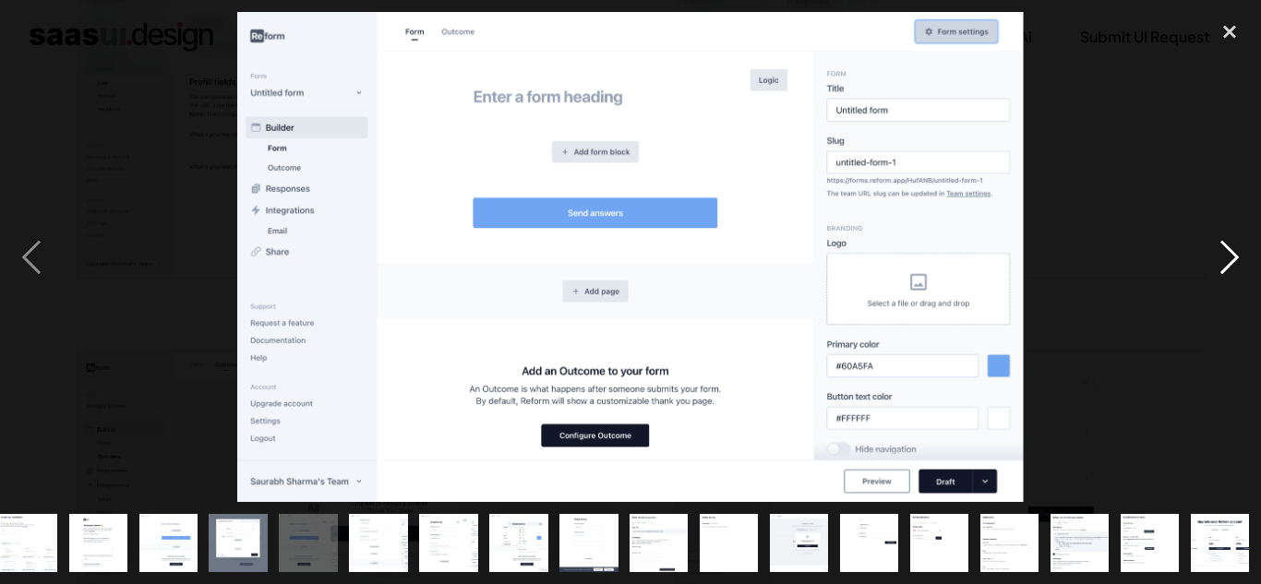
click at [1220, 242] on div "next image" at bounding box center [1229, 257] width 63 height 491
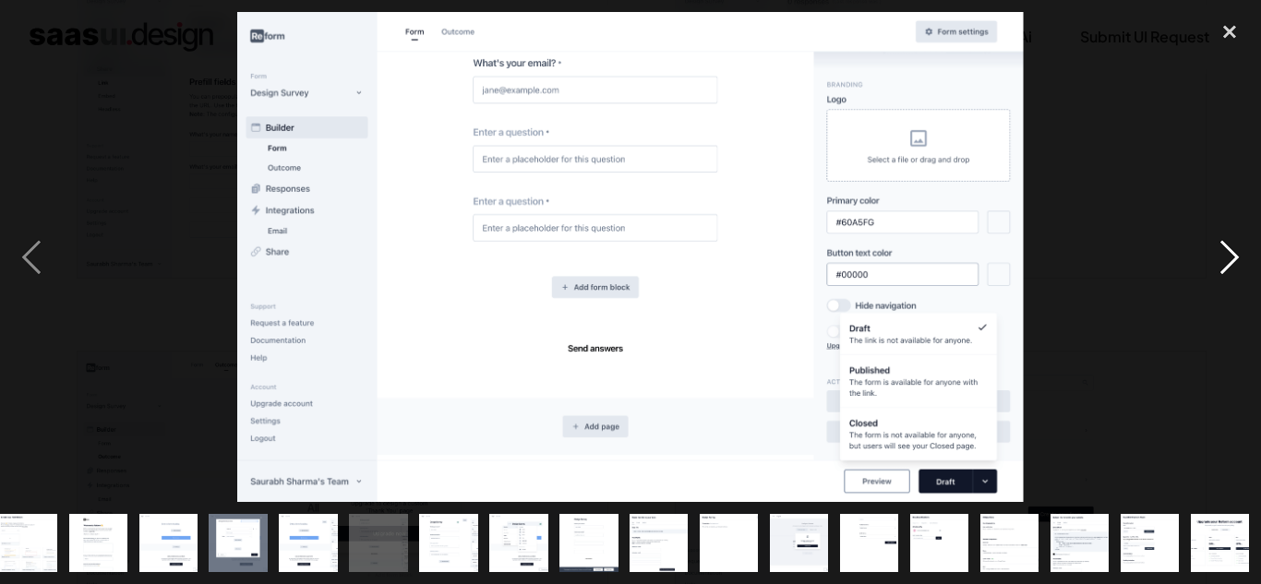
click at [1220, 242] on div "next image" at bounding box center [1229, 257] width 63 height 491
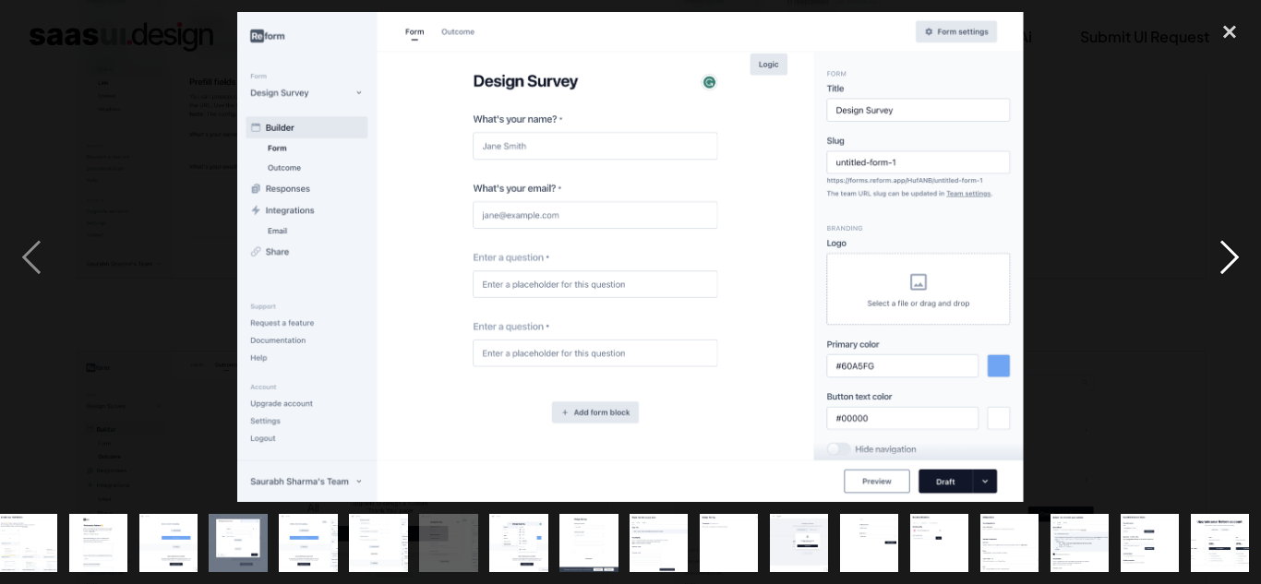
click at [1220, 242] on div "next image" at bounding box center [1229, 257] width 63 height 491
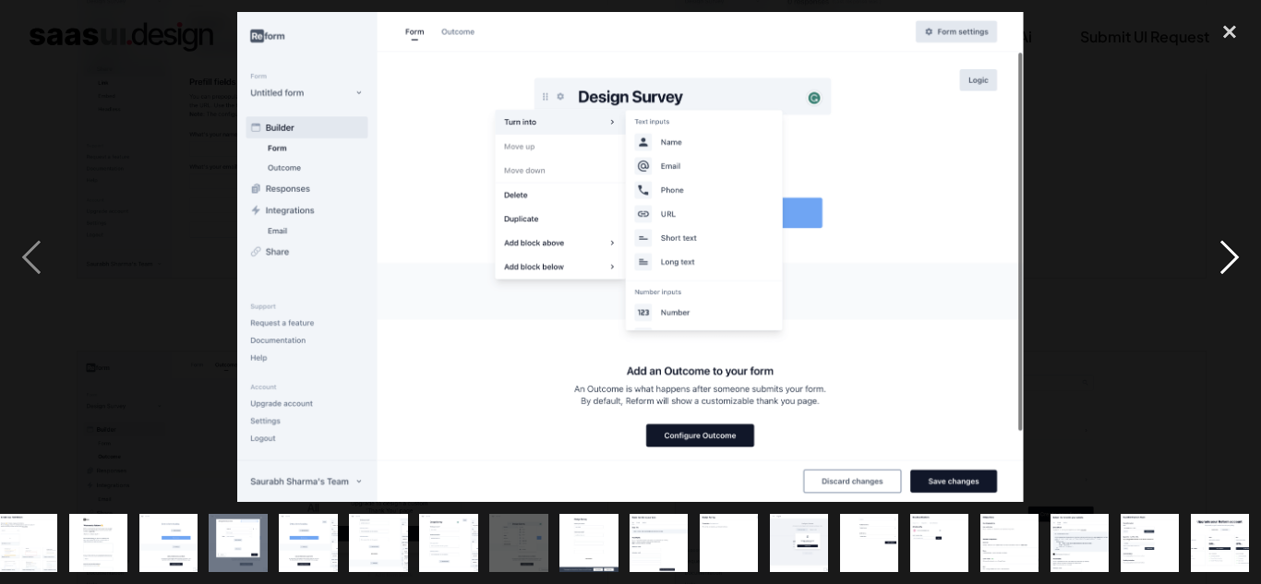
click at [1205, 178] on div "next image" at bounding box center [1229, 257] width 63 height 491
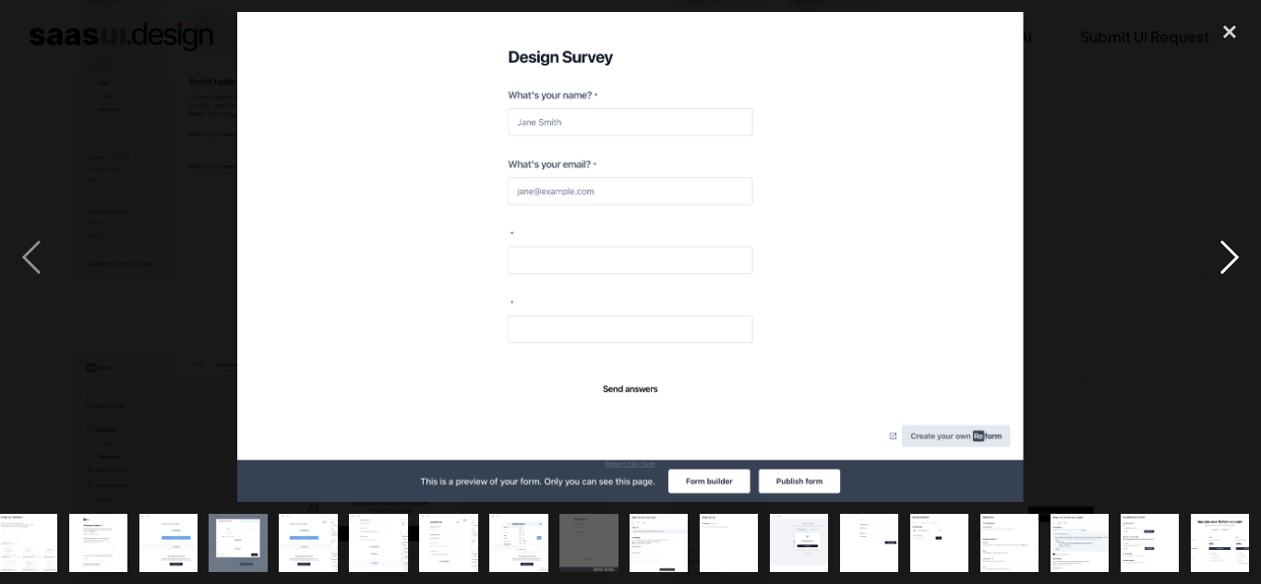
click at [1217, 257] on div "next image" at bounding box center [1229, 257] width 63 height 491
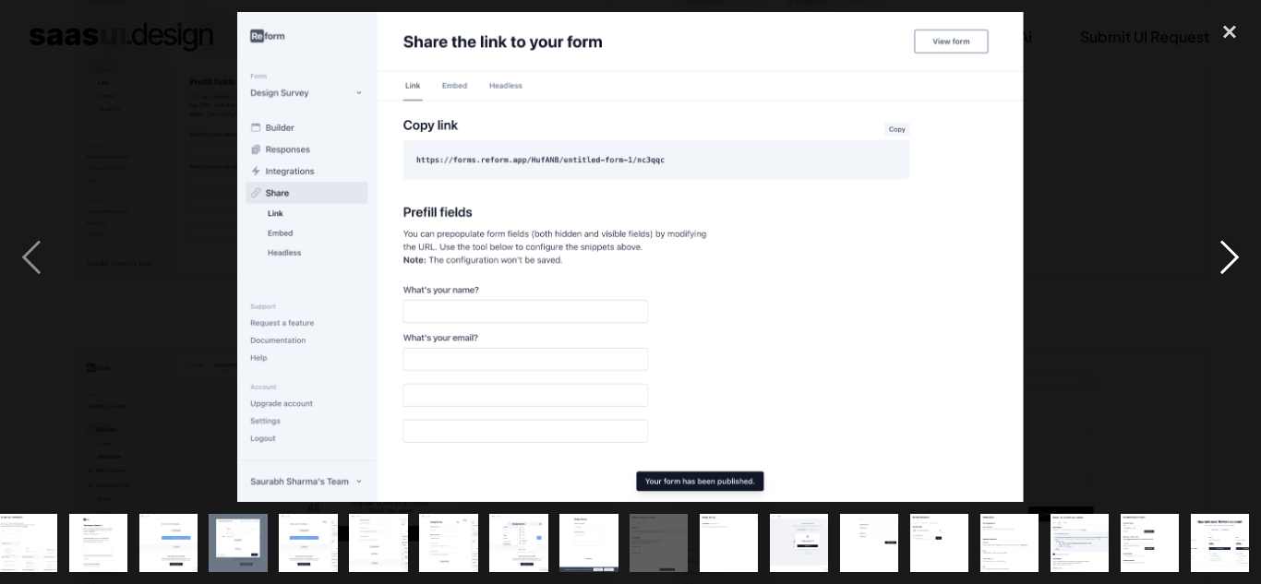
click at [1224, 270] on div "next image" at bounding box center [1229, 257] width 63 height 491
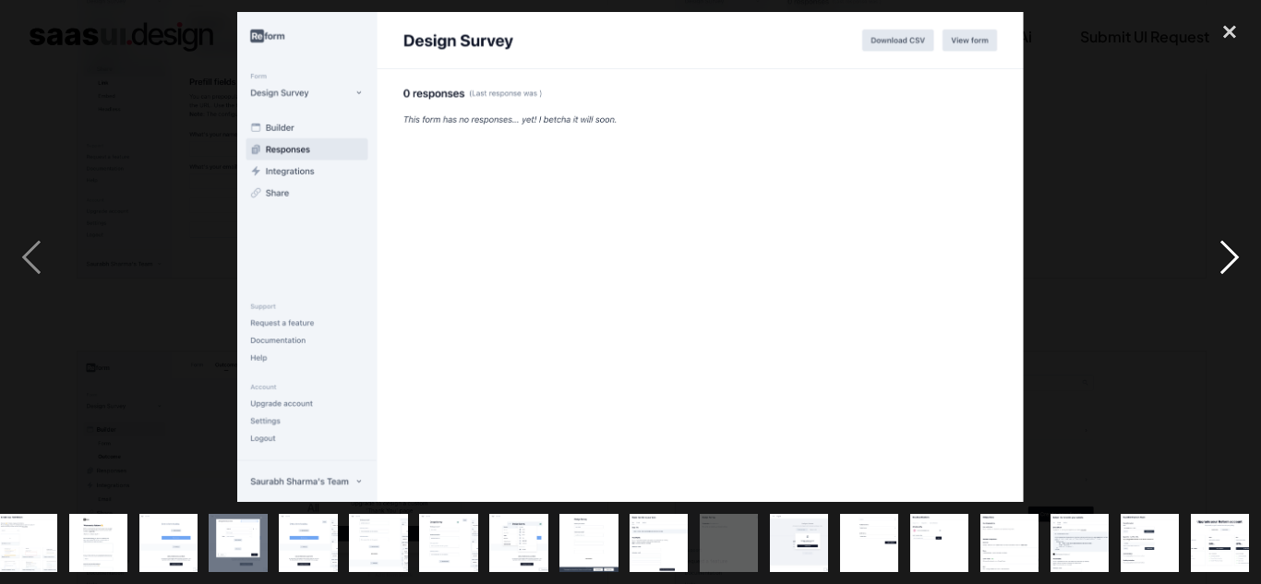
click at [1233, 253] on div "next image" at bounding box center [1229, 257] width 63 height 491
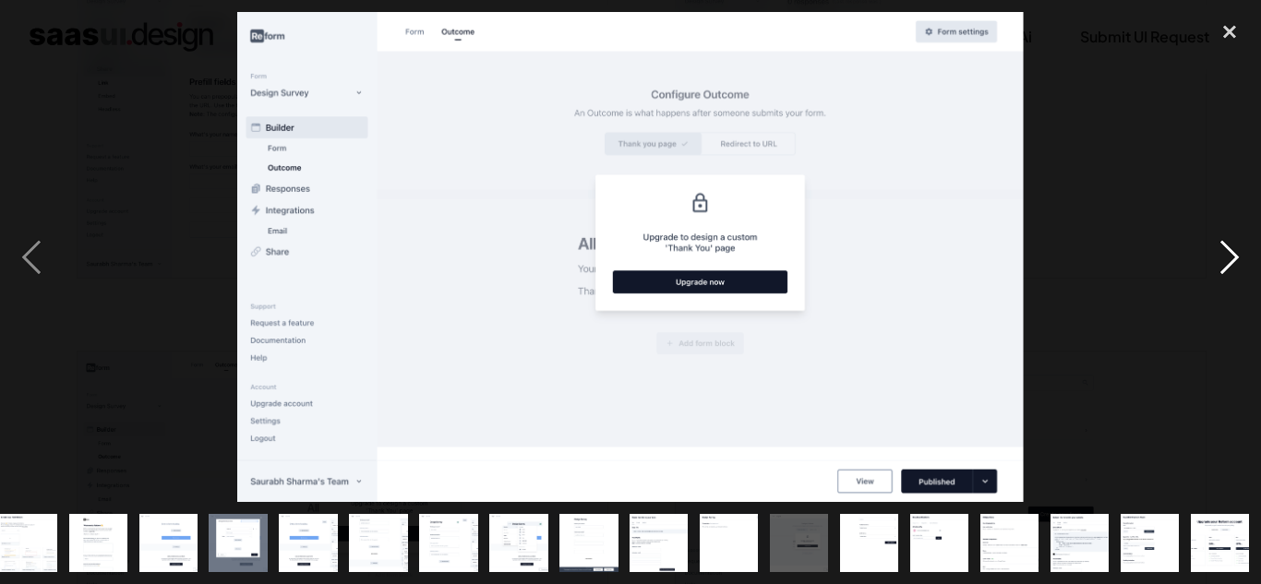
click at [1234, 271] on div "next image" at bounding box center [1229, 257] width 63 height 491
